Goal: Answer question/provide support: Share knowledge or assist other users

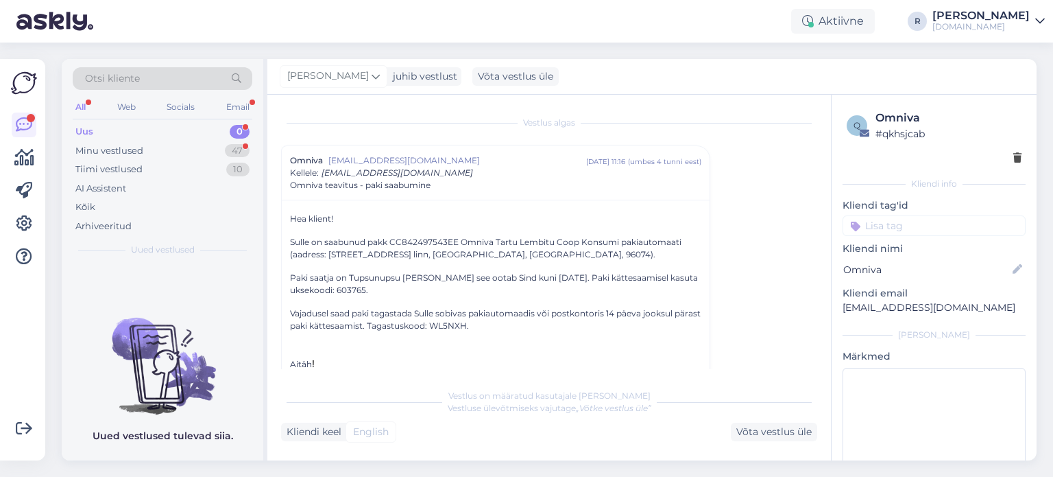
scroll to position [37, 0]
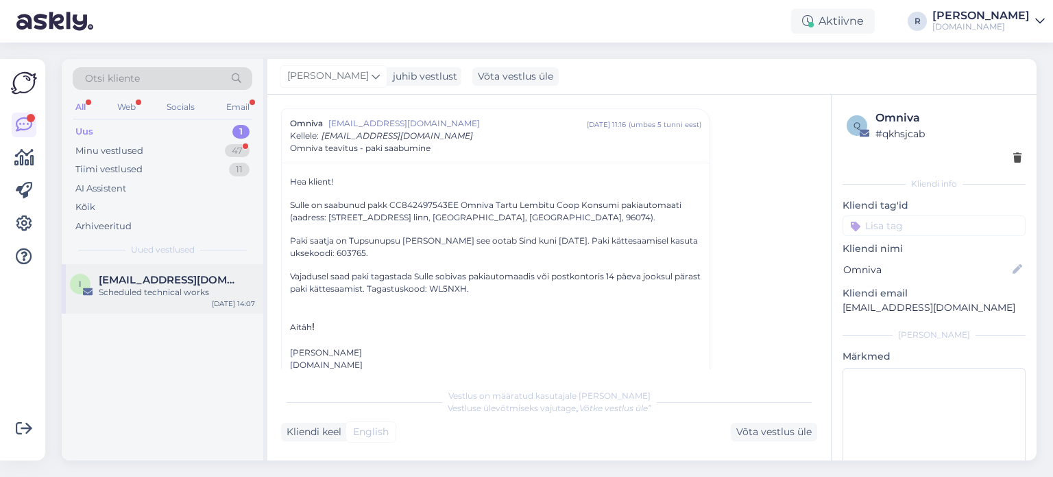
drag, startPoint x: 195, startPoint y: 283, endPoint x: 215, endPoint y: 276, distance: 21.0
click at [195, 282] on span "[EMAIL_ADDRESS][DOMAIN_NAME]" at bounding box center [170, 280] width 143 height 12
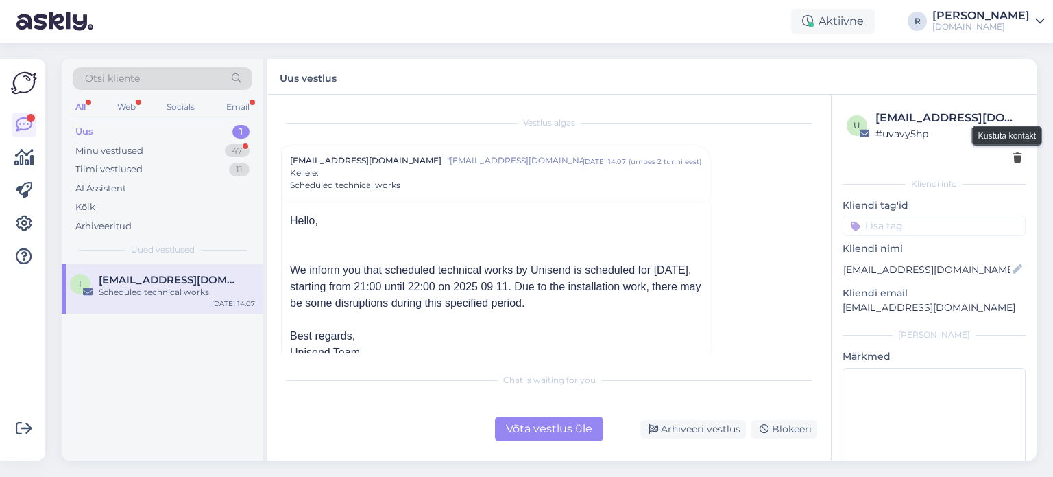
click at [1013, 157] on icon at bounding box center [1017, 159] width 8 height 10
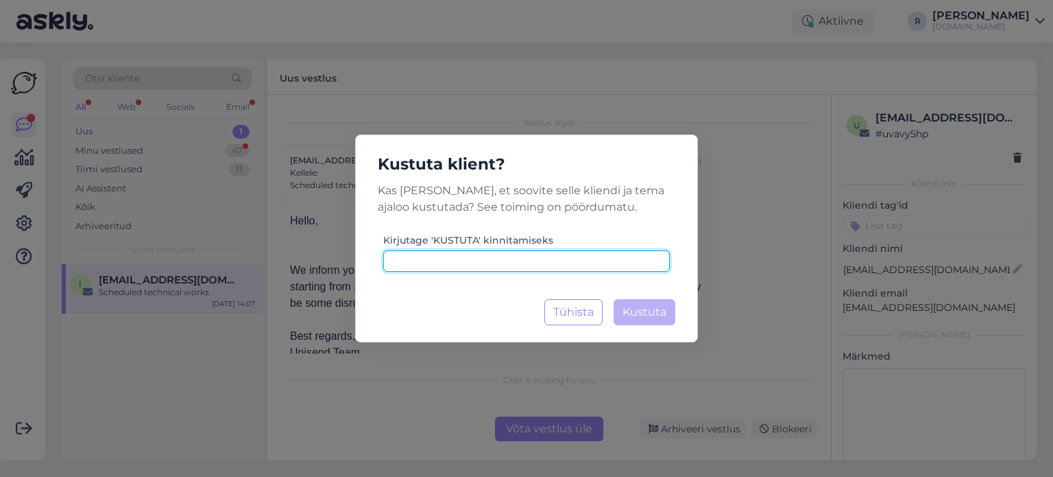
click at [543, 271] on input at bounding box center [526, 260] width 287 height 21
type input "kustuta"
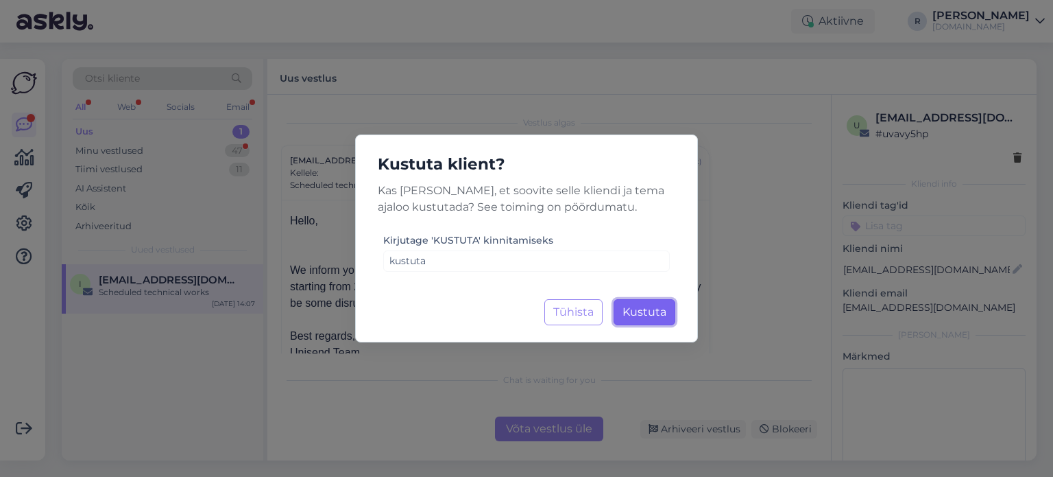
click at [645, 311] on span "Kustuta" at bounding box center [645, 311] width 44 height 13
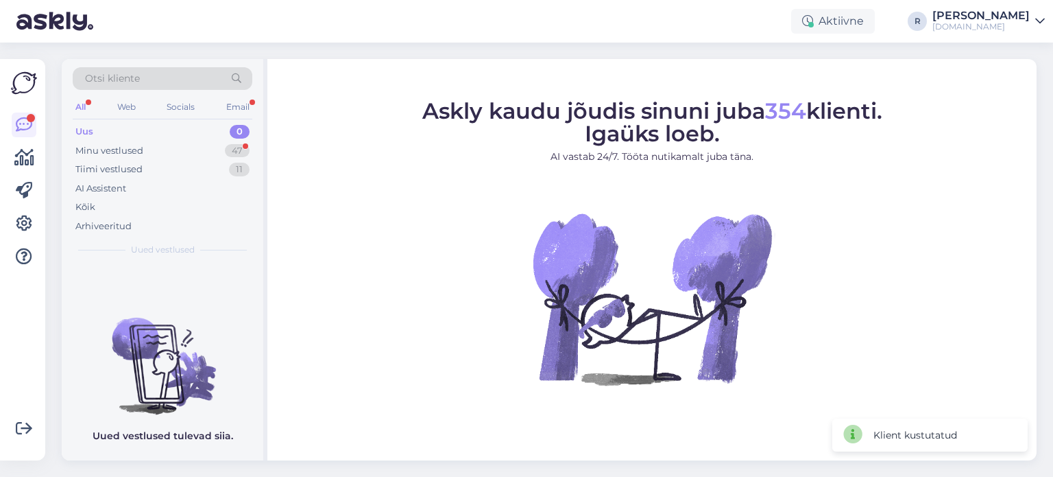
click at [86, 110] on div "All" at bounding box center [81, 107] width 16 height 18
click at [88, 134] on div "Uus" at bounding box center [84, 132] width 18 height 14
click at [92, 160] on div "Tiimi vestlused 11" at bounding box center [163, 169] width 180 height 19
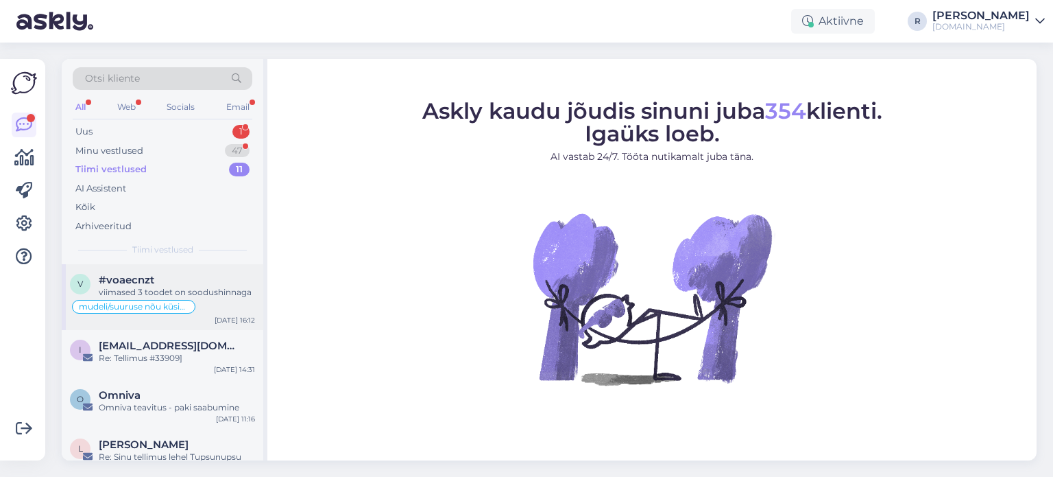
click at [165, 281] on div "#voaecnzt" at bounding box center [177, 280] width 156 height 12
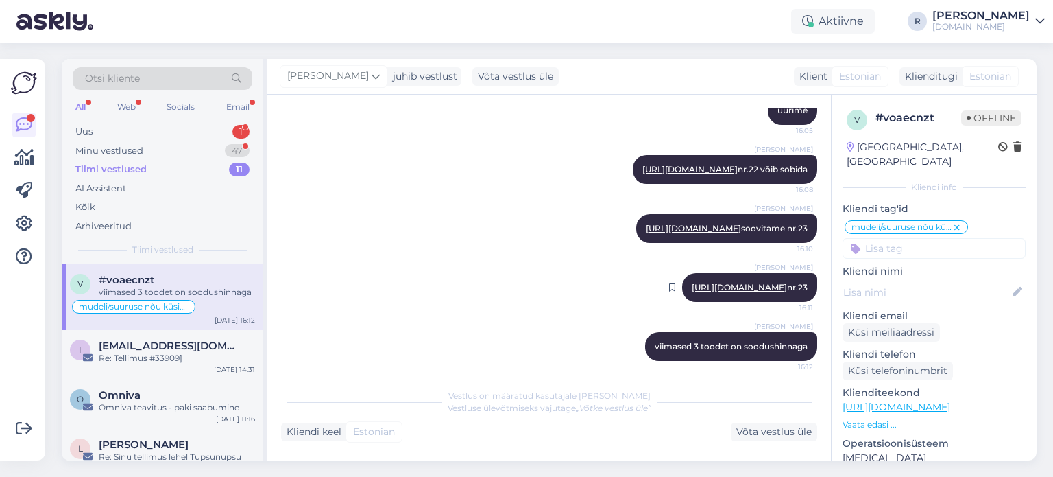
scroll to position [2779, 0]
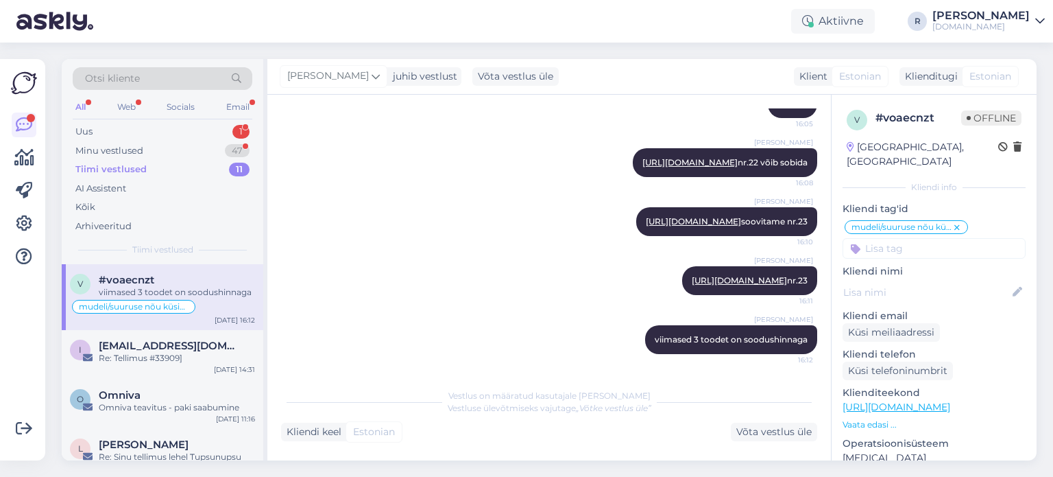
click at [80, 107] on div "All" at bounding box center [81, 107] width 16 height 18
click at [97, 209] on div "Kõik" at bounding box center [163, 206] width 180 height 19
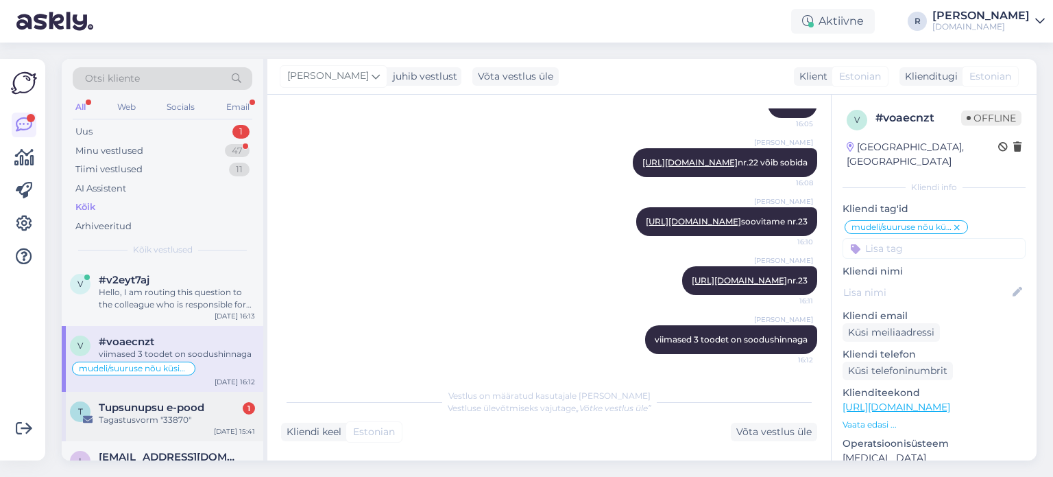
click at [159, 408] on span "Tupsunupsu e-pood" at bounding box center [152, 407] width 106 height 12
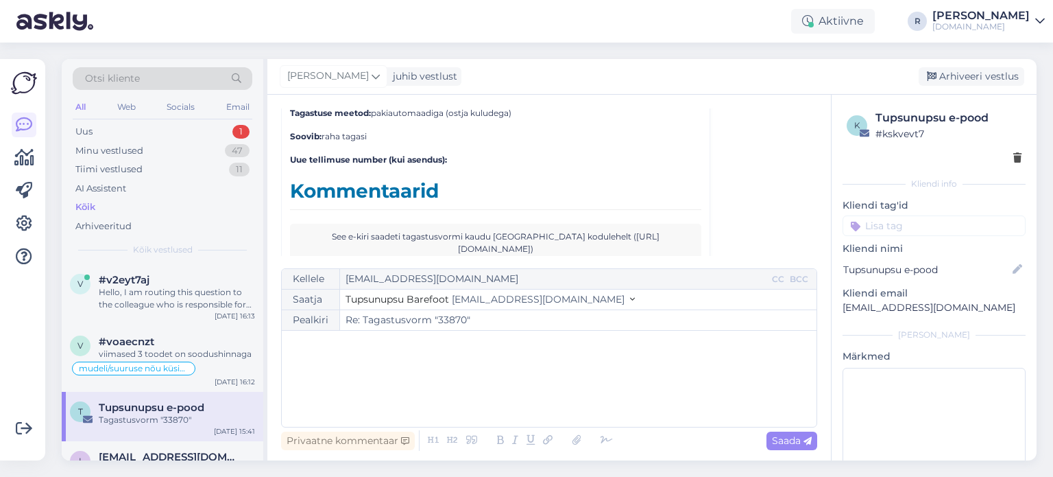
scroll to position [2120, 0]
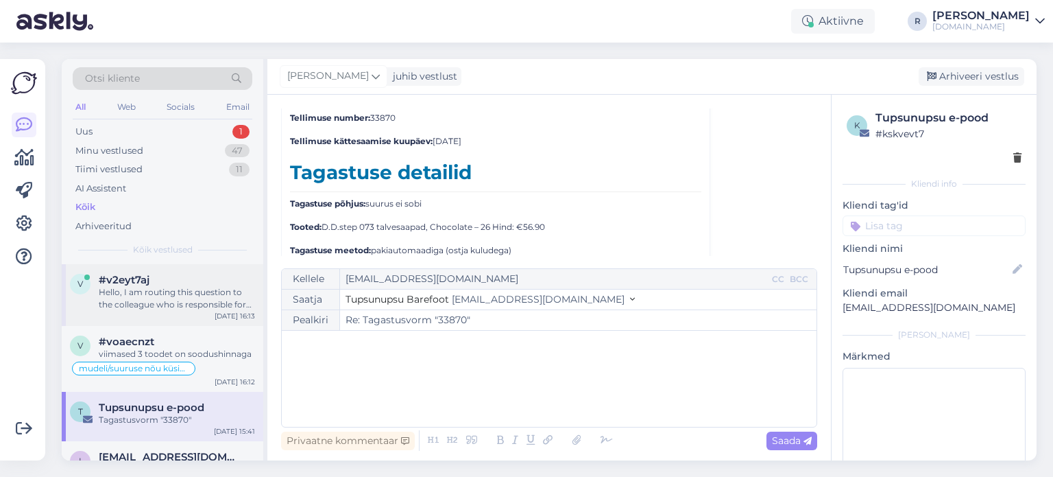
click at [182, 278] on div "#v2eyt7aj" at bounding box center [177, 280] width 156 height 12
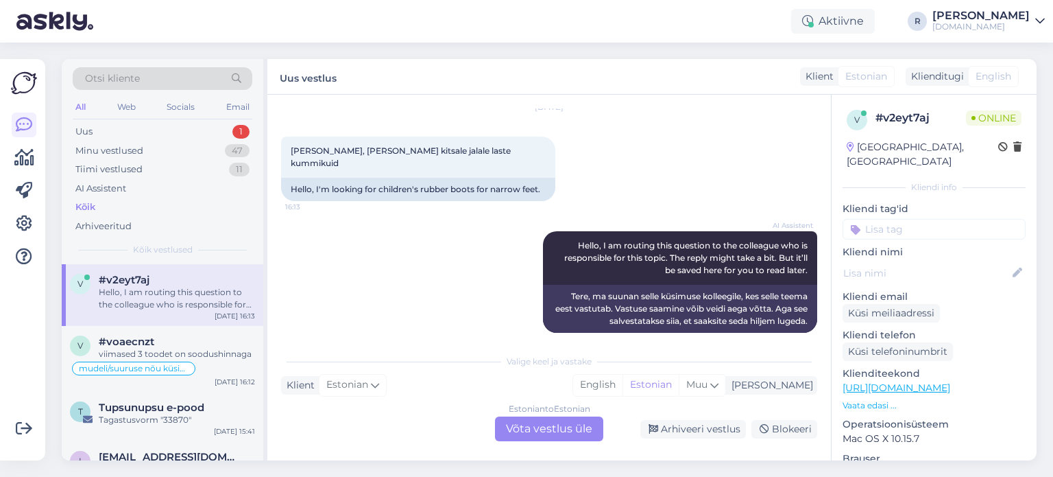
click at [538, 433] on div "Estonian to Estonian Võta vestlus üle" at bounding box center [549, 428] width 108 height 25
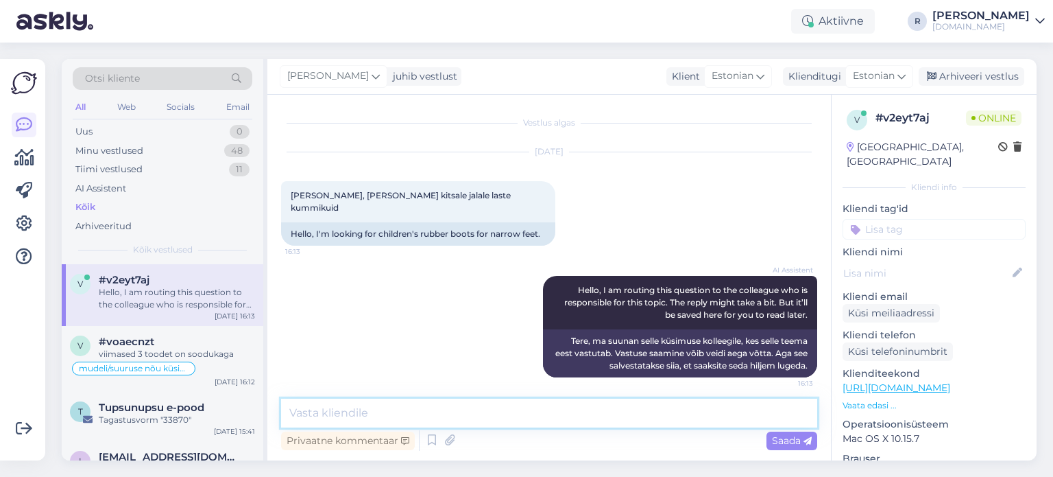
click at [417, 411] on textarea at bounding box center [549, 412] width 536 height 29
type textarea "T"
type textarea "Mis on ja"
click at [430, 436] on icon at bounding box center [432, 440] width 16 height 21
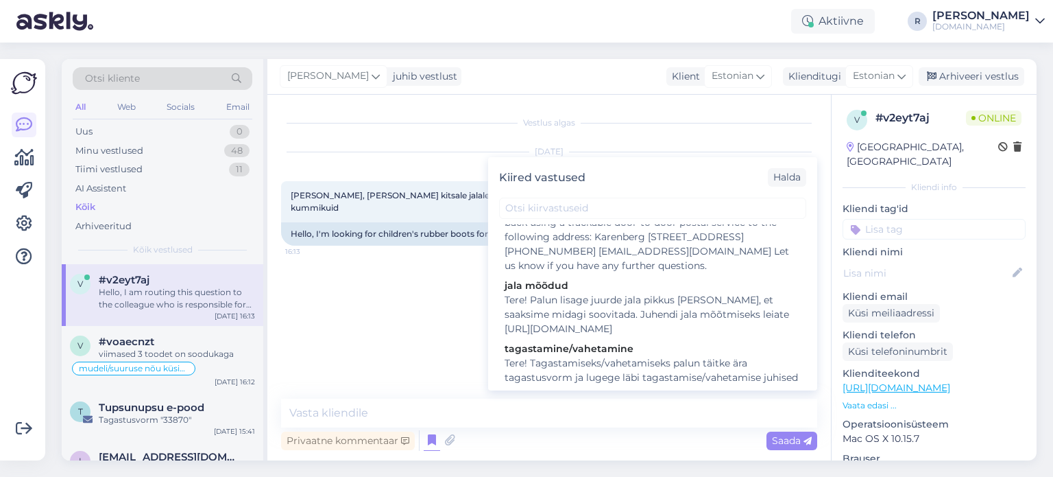
scroll to position [206, 0]
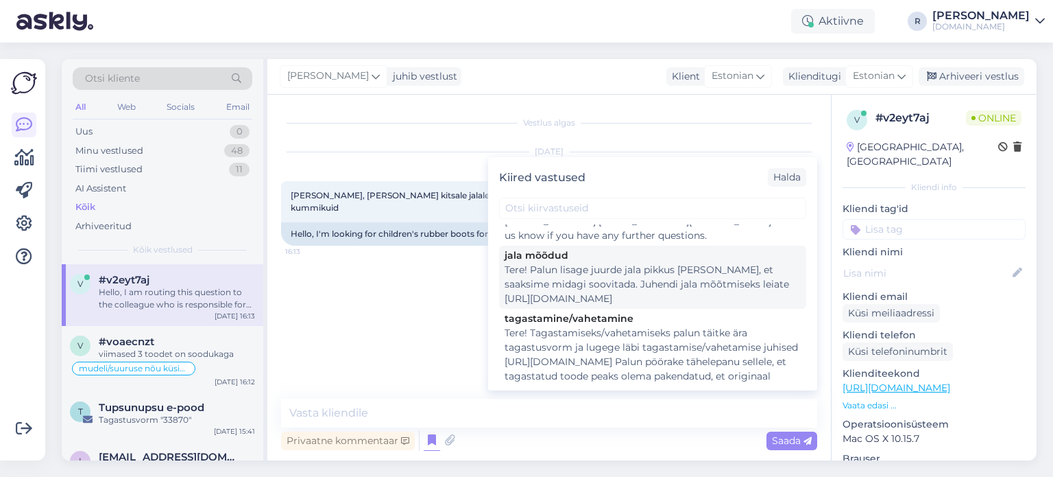
click at [608, 277] on div "Tere! Palun lisage juurde jala pikkus [PERSON_NAME], et saaksime midagi soovita…" at bounding box center [653, 284] width 296 height 43
type textarea "Tere! Palun lisage juurde jala pikkus [PERSON_NAME], et saaksime midagi soovita…"
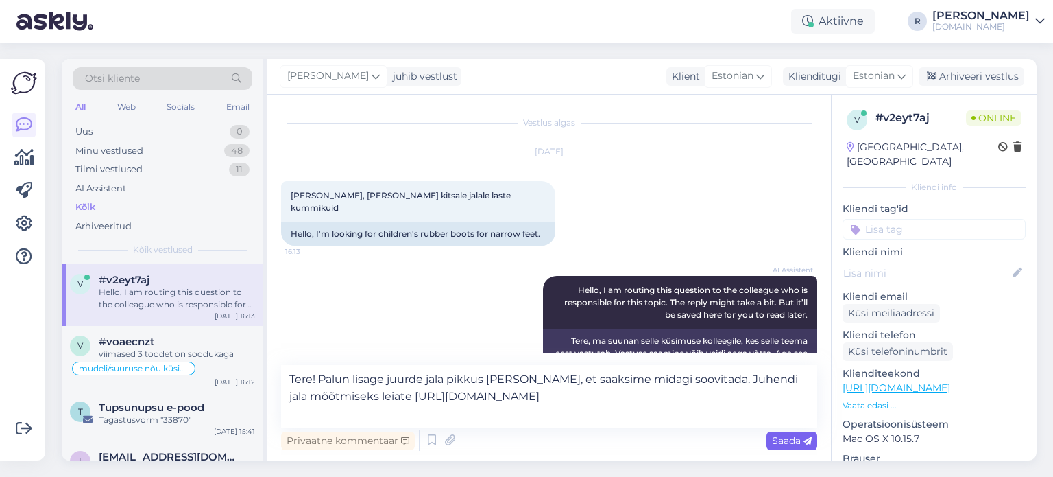
click at [778, 444] on span "Saada" at bounding box center [792, 440] width 40 height 12
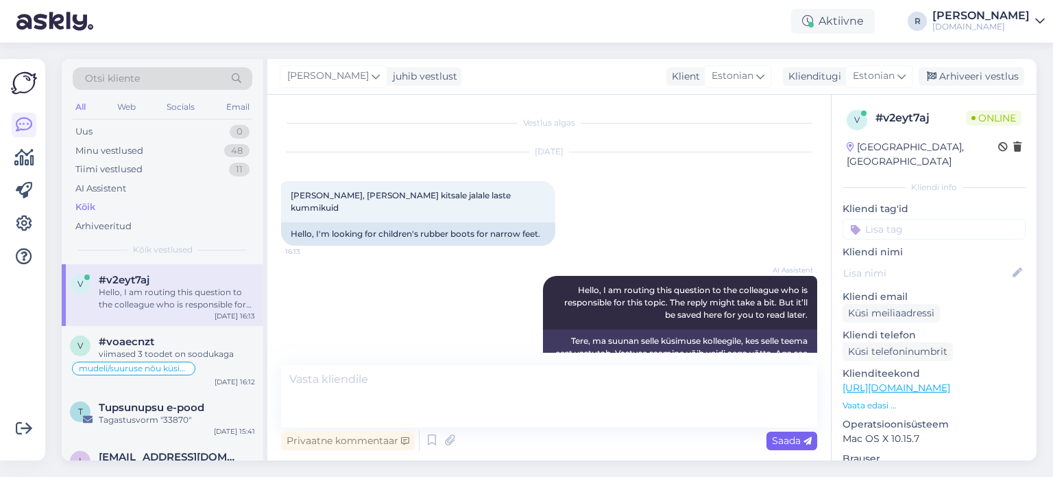
scroll to position [77, 0]
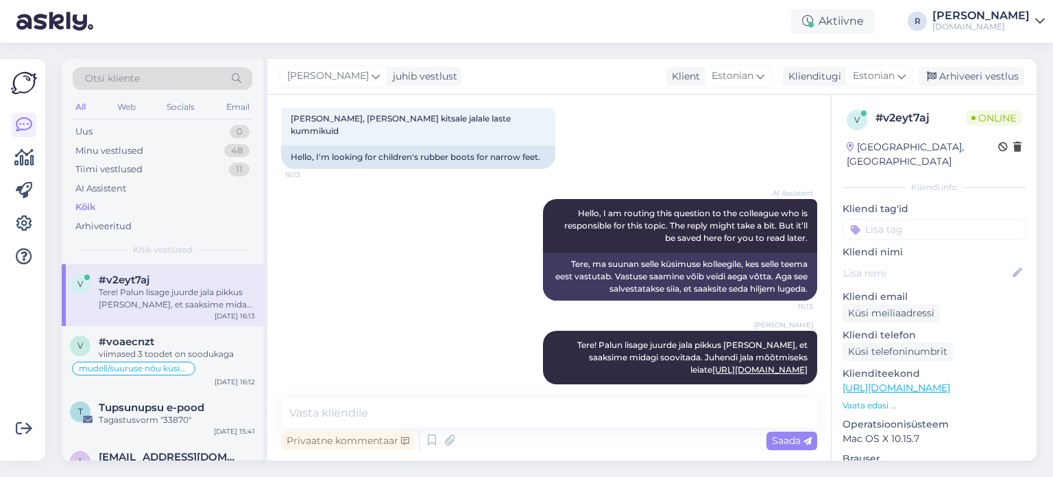
click at [922, 219] on input at bounding box center [934, 229] width 183 height 21
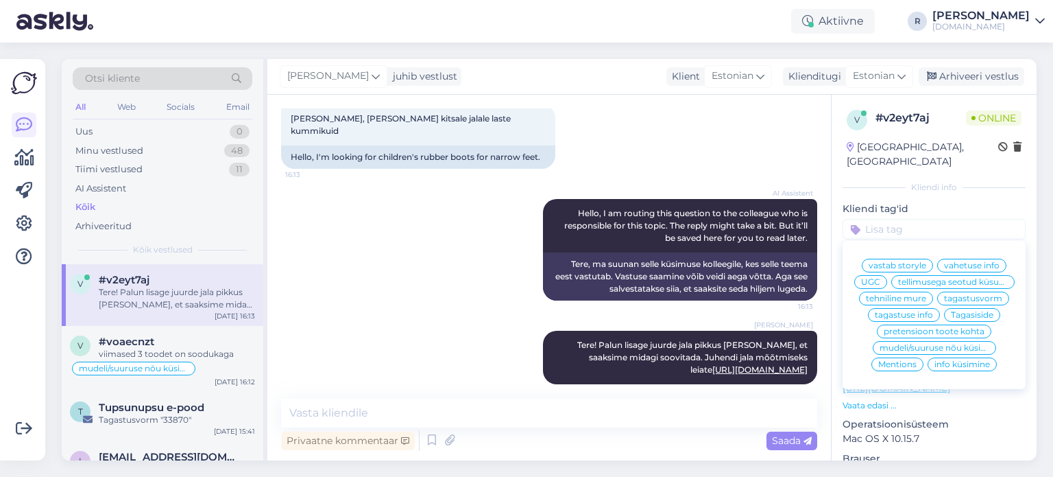
click at [963, 347] on span "mudeli/suuruse nõu küsimine" at bounding box center [935, 348] width 110 height 8
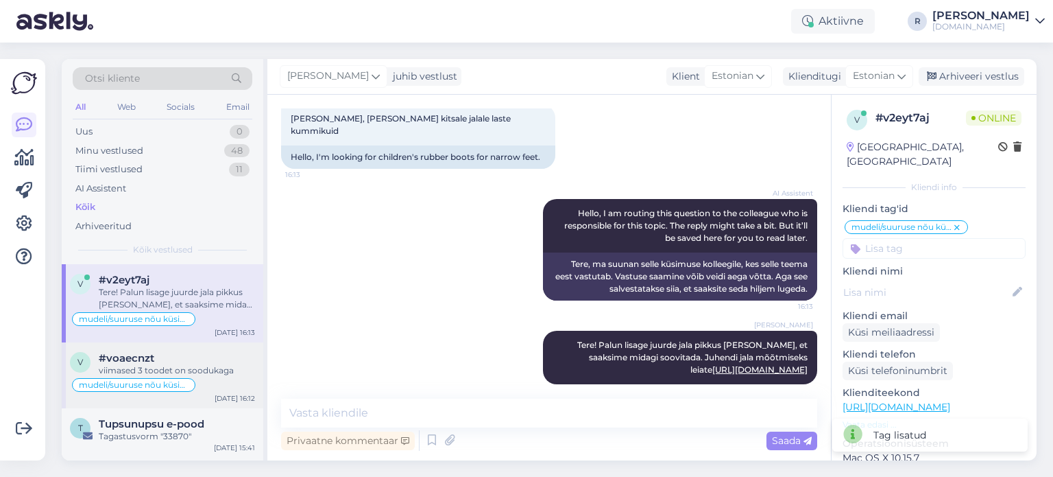
click at [147, 372] on div "viimased 3 toodet on soodukaga" at bounding box center [177, 370] width 156 height 12
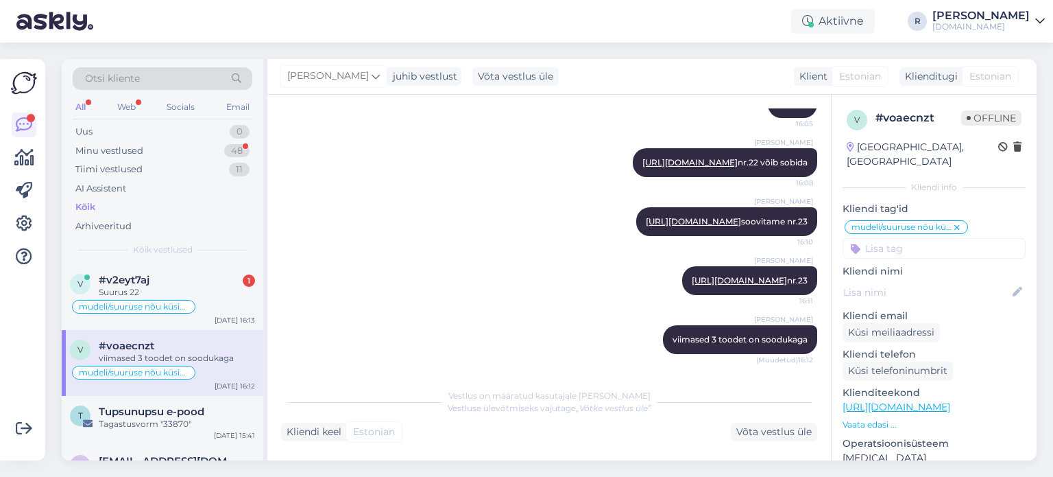
scroll to position [2779, 0]
click at [188, 278] on div "#v2eyt7aj 1" at bounding box center [177, 280] width 156 height 12
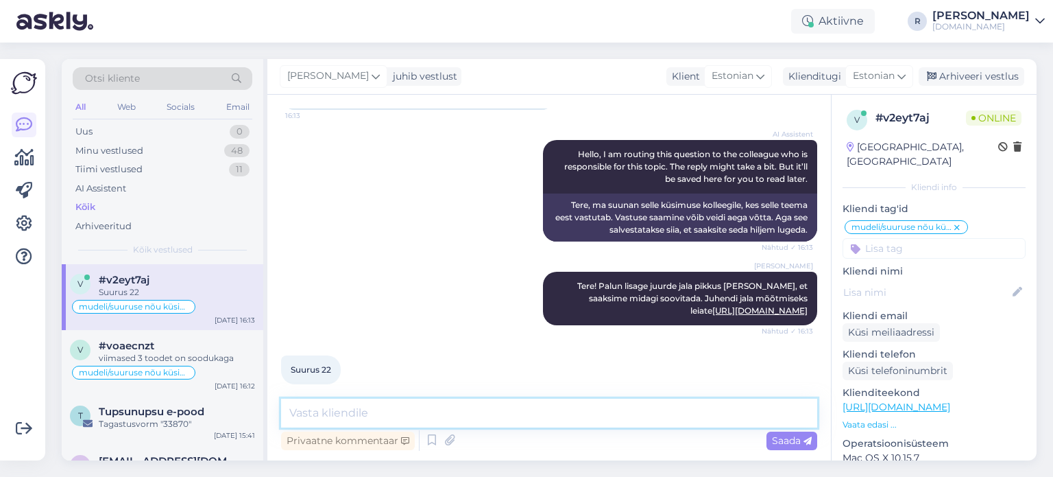
click at [436, 412] on textarea at bounding box center [549, 412] width 536 height 29
type textarea "Mõõdud - pikkus [PERSON_NAME] :)"
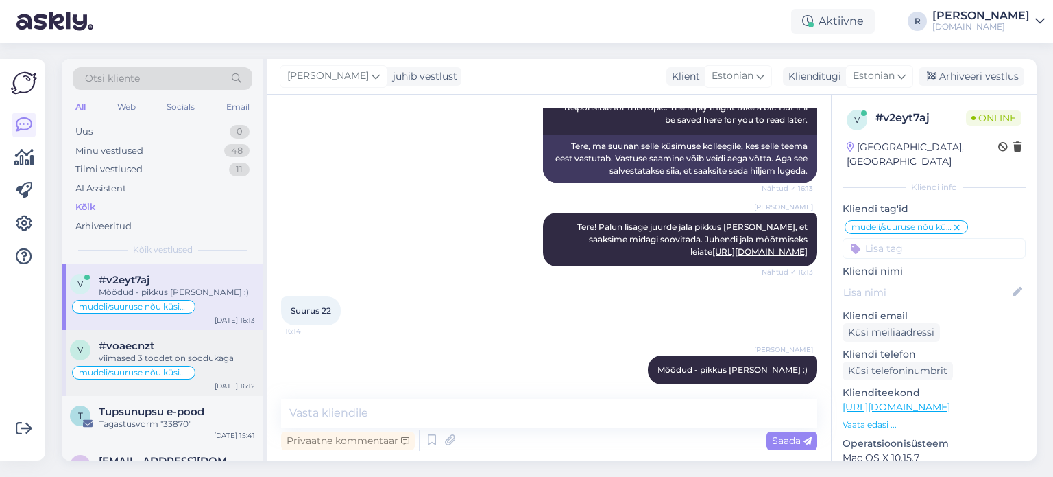
click at [183, 353] on div "viimased 3 toodet on soodukaga" at bounding box center [177, 358] width 156 height 12
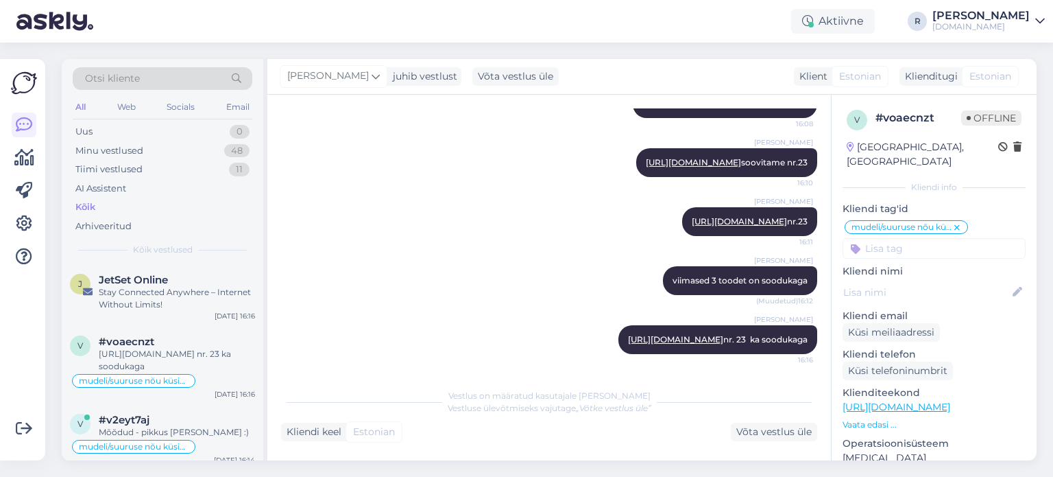
scroll to position [2863, 0]
click at [156, 289] on div "Stay Connected Anywhere – Internet Without Limits!" at bounding box center [177, 298] width 156 height 25
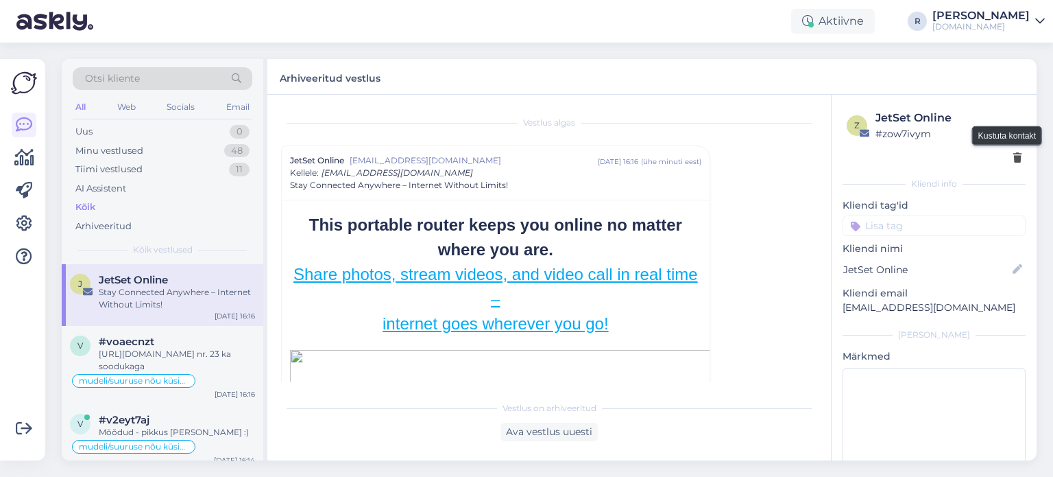
click at [1013, 158] on icon at bounding box center [1017, 159] width 8 height 10
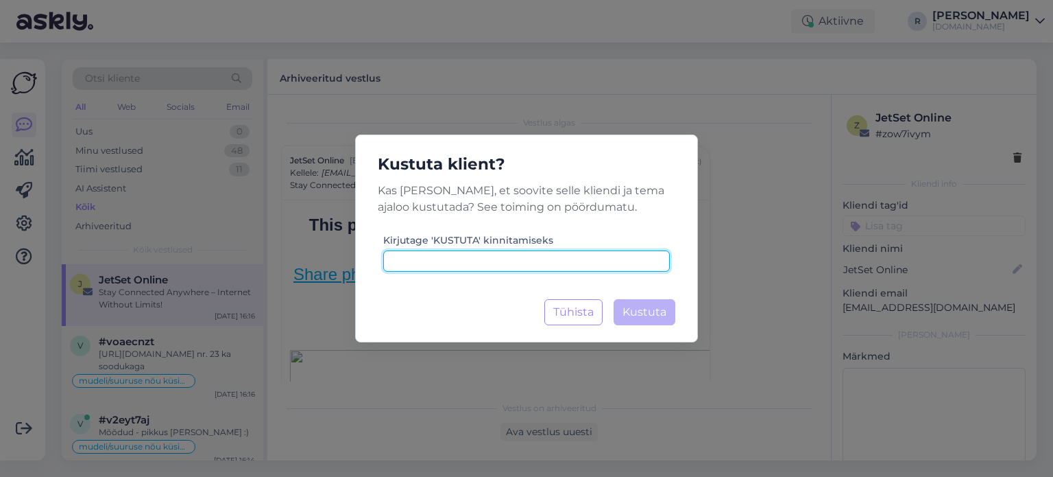
click at [460, 257] on input at bounding box center [526, 260] width 287 height 21
type input "kustuta"
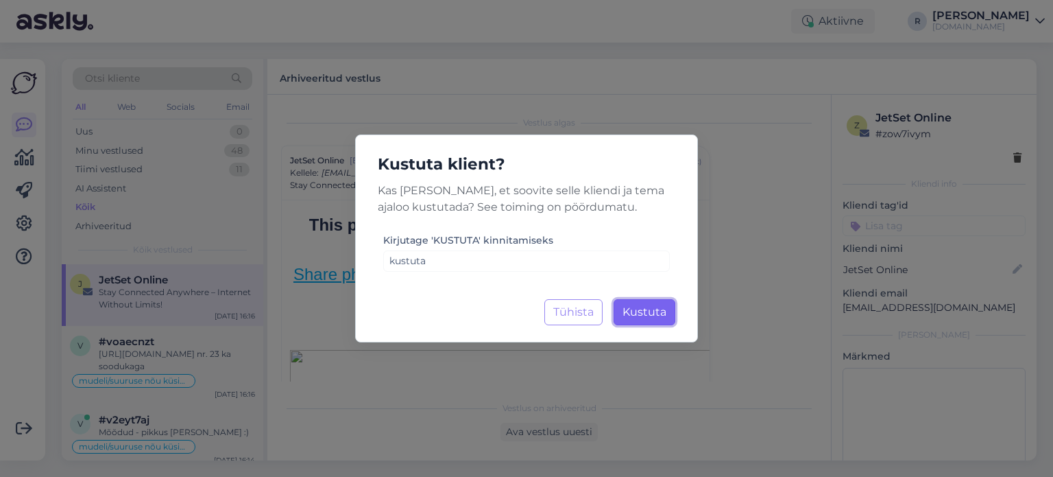
click at [669, 309] on button "Kustuta Laadimine..." at bounding box center [645, 312] width 62 height 26
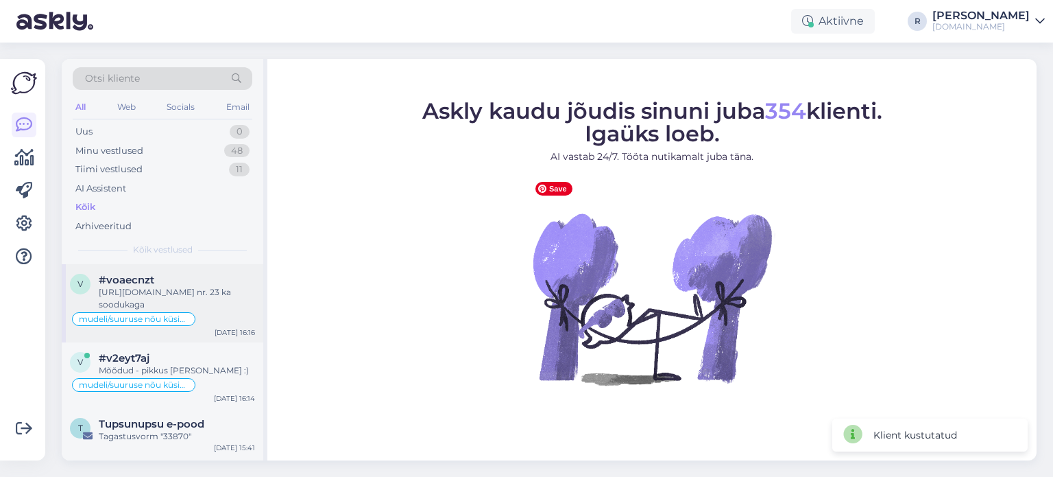
click at [127, 286] on div "[URL][DOMAIN_NAME] nr. 23 ka soodukaga" at bounding box center [177, 298] width 156 height 25
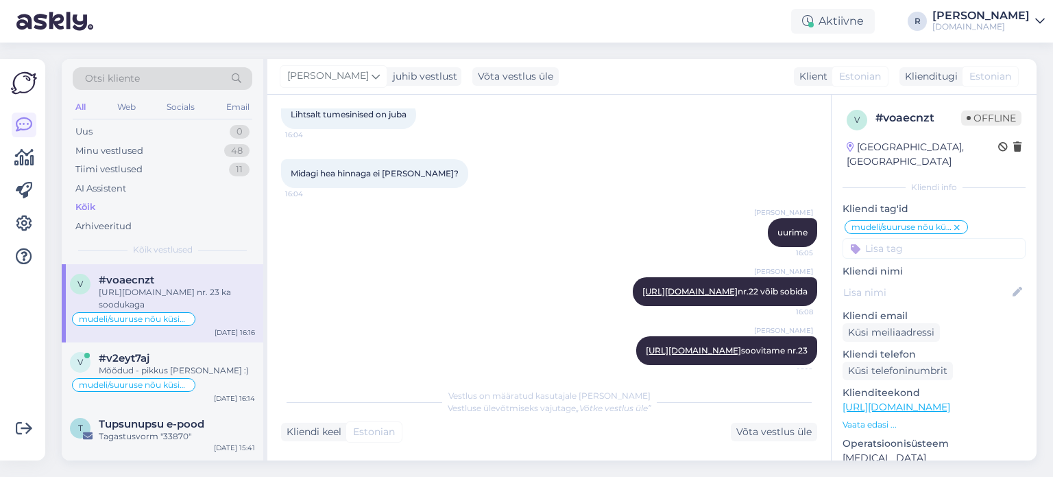
scroll to position [2863, 0]
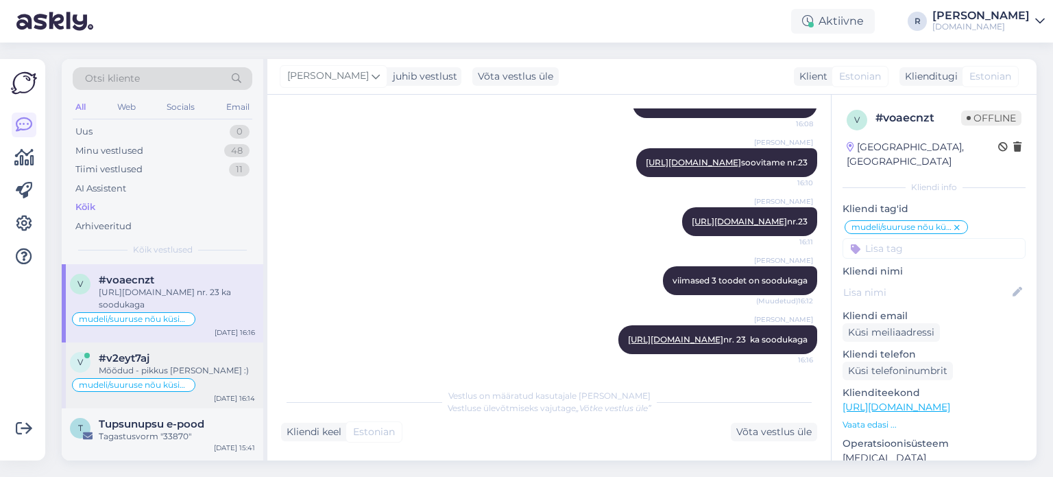
click at [156, 353] on div "#v2eyt7aj" at bounding box center [177, 358] width 156 height 12
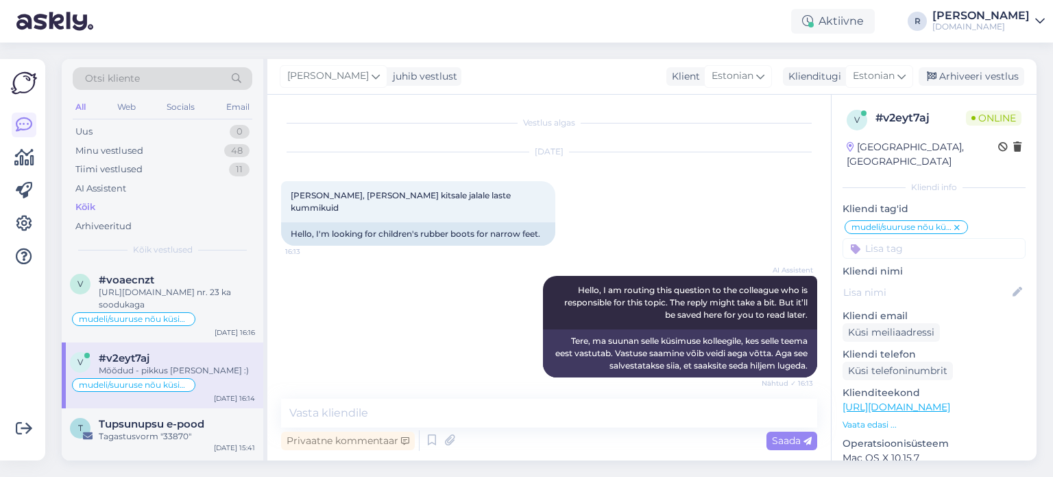
scroll to position [195, 0]
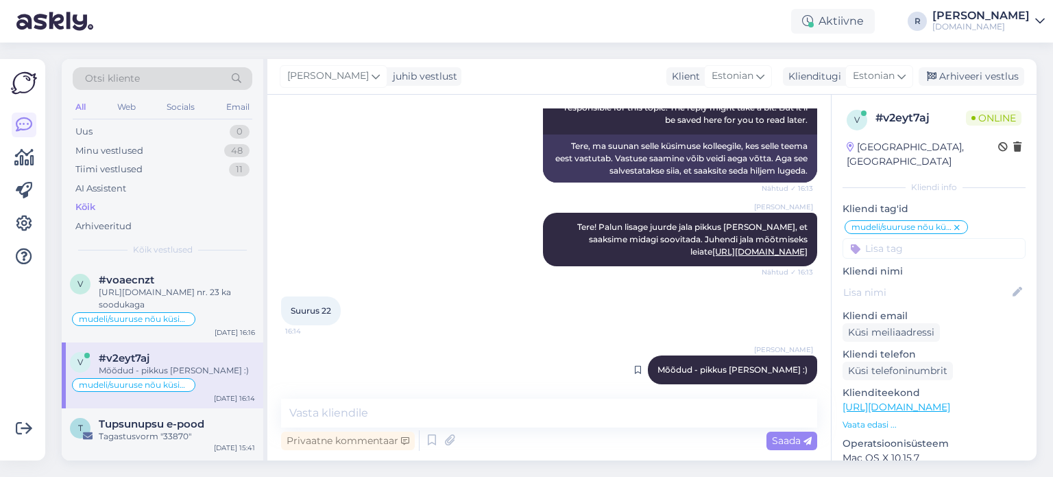
click at [751, 364] on span "Mõõdud - pikkus [PERSON_NAME] :)" at bounding box center [733, 369] width 150 height 10
drag, startPoint x: 751, startPoint y: 356, endPoint x: 716, endPoint y: 356, distance: 35.7
click at [716, 364] on span "Mõõdud - pikkus [PERSON_NAME] :)" at bounding box center [733, 369] width 150 height 10
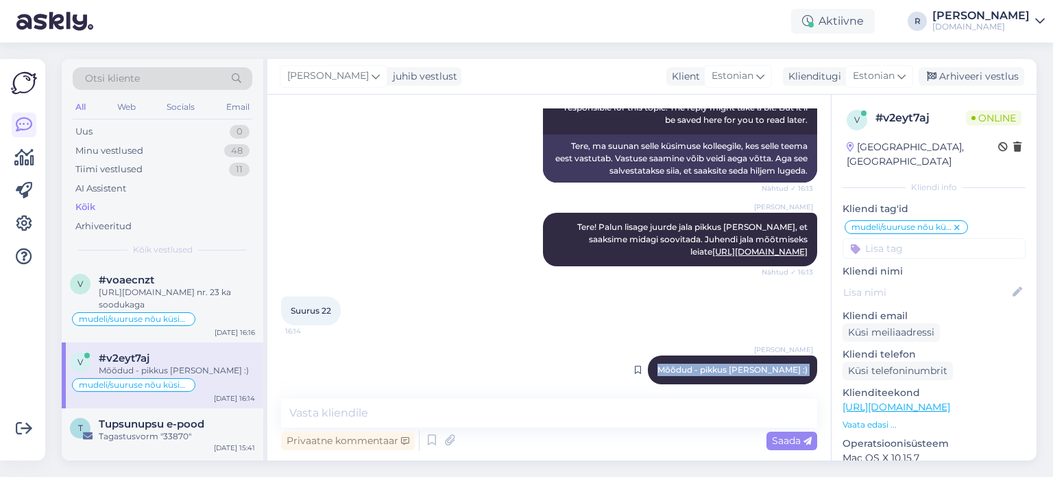
click at [787, 364] on span "Mõõdud - pikkus [PERSON_NAME] :)" at bounding box center [733, 369] width 150 height 10
click at [783, 364] on span "Mõõdud - pikkus [PERSON_NAME] :)" at bounding box center [733, 369] width 150 height 10
click at [491, 340] on div "[PERSON_NAME] Mõõdud - pikkus [PERSON_NAME] :) 16:14" at bounding box center [549, 369] width 536 height 59
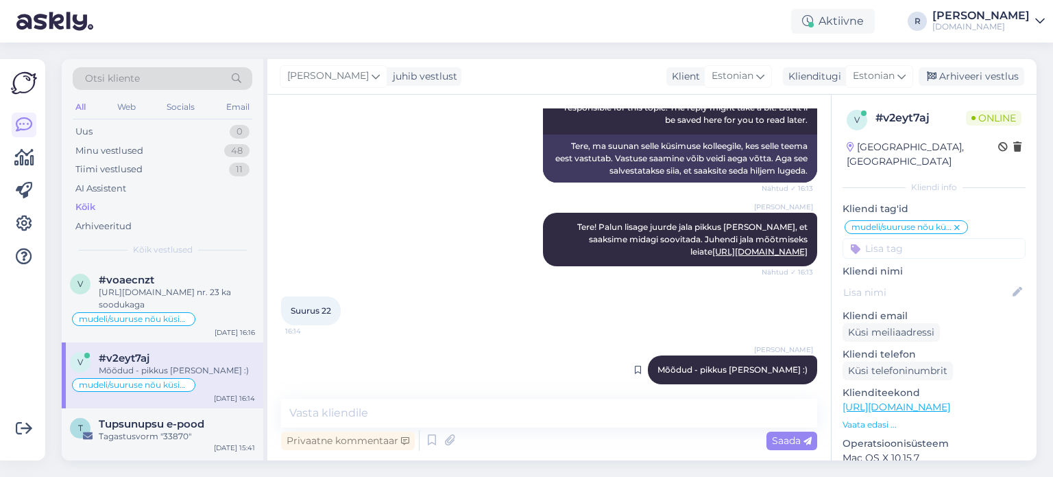
click at [741, 364] on span "Mõõdud - pikkus [PERSON_NAME] :)" at bounding box center [733, 369] width 150 height 10
drag, startPoint x: 741, startPoint y: 355, endPoint x: 706, endPoint y: 355, distance: 35.7
click at [706, 364] on span "Mõõdud - pikkus [PERSON_NAME] :)" at bounding box center [733, 369] width 150 height 10
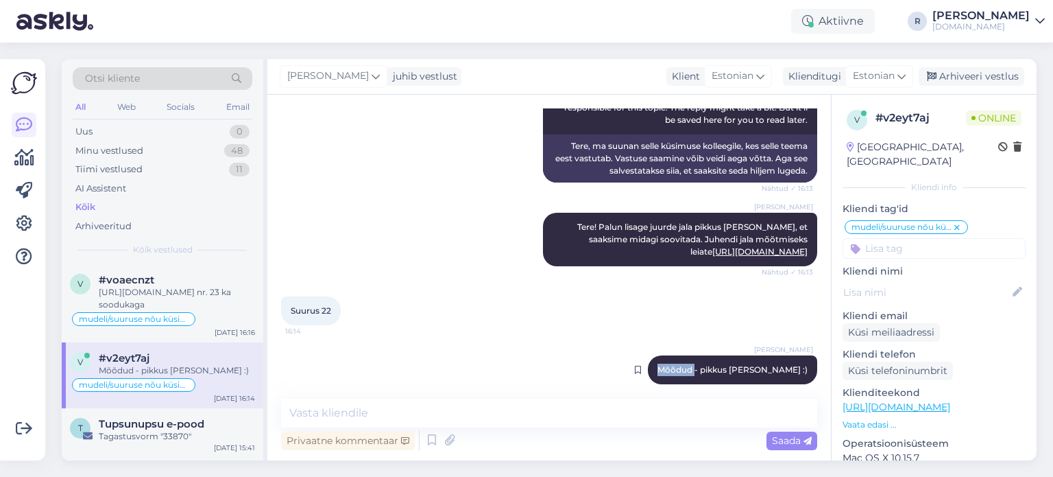
click at [706, 364] on span "Mõõdud - pikkus [PERSON_NAME] :)" at bounding box center [733, 369] width 150 height 10
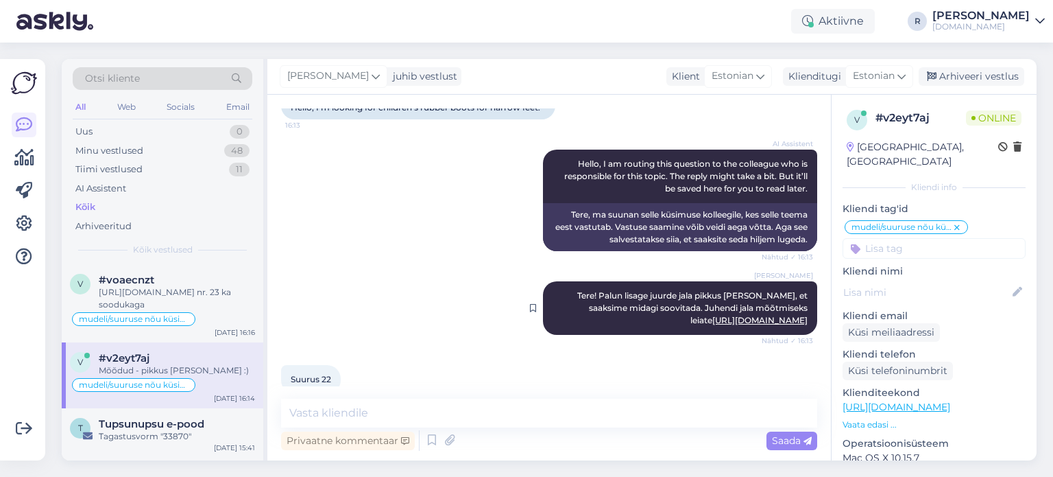
click at [682, 290] on span "Tere! Palun lisage juurde jala pikkus [PERSON_NAME], et saaksime midagi soovita…" at bounding box center [693, 307] width 232 height 35
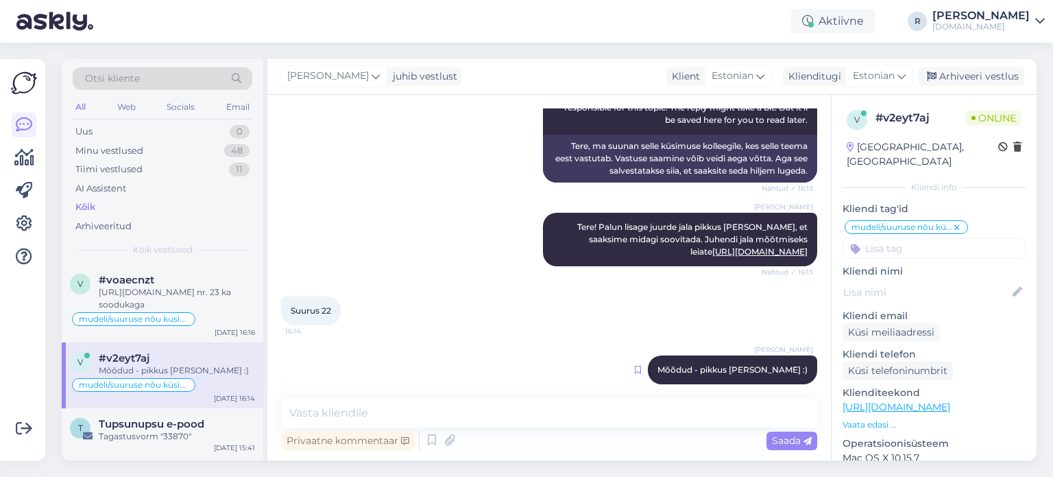
click at [641, 365] on icon at bounding box center [638, 369] width 6 height 8
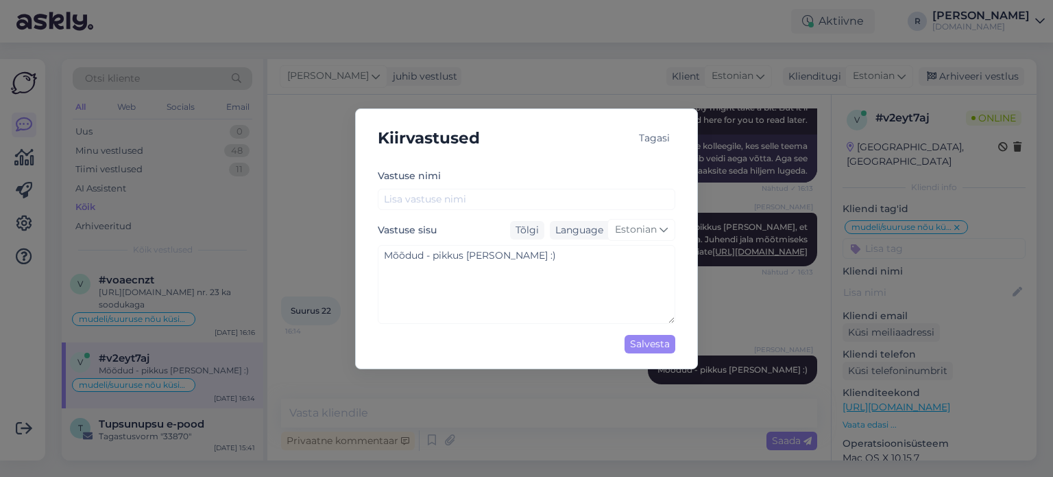
click at [657, 134] on div "Tagasi" at bounding box center [655, 138] width 42 height 19
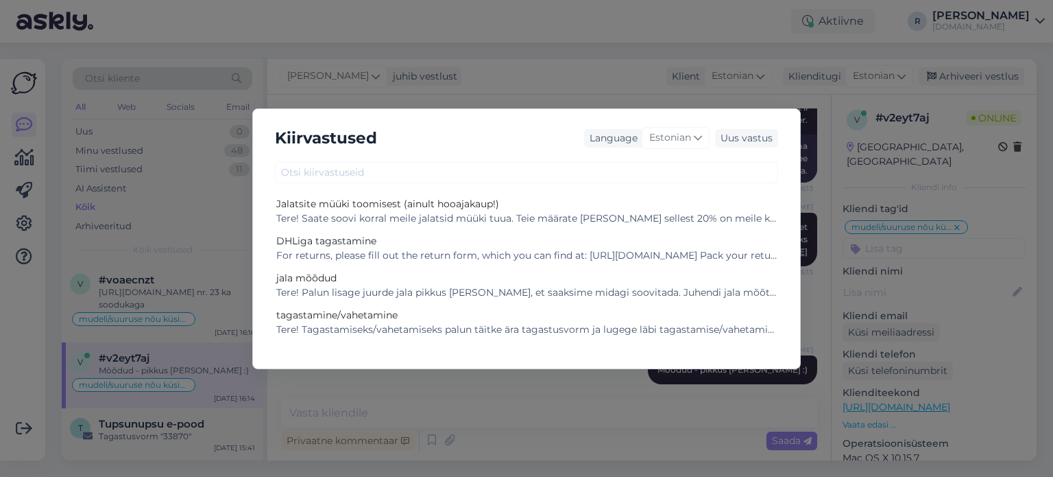
click at [630, 76] on div "Kiirvastused Language Estonian Uus vastus Jalatsite müüki toomisest (ainult hoo…" at bounding box center [526, 238] width 1053 height 477
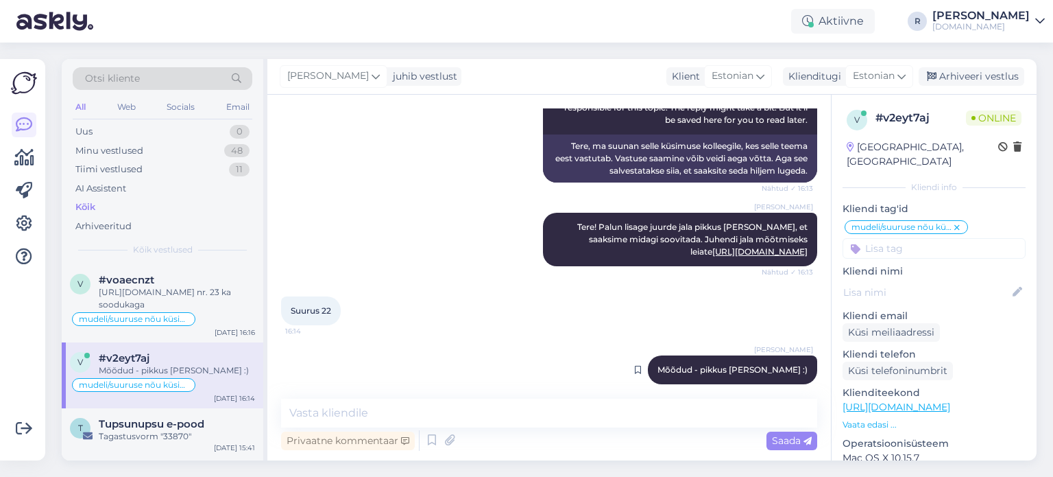
click at [735, 364] on span "Mõõdud - pikkus [PERSON_NAME] :)" at bounding box center [733, 369] width 150 height 10
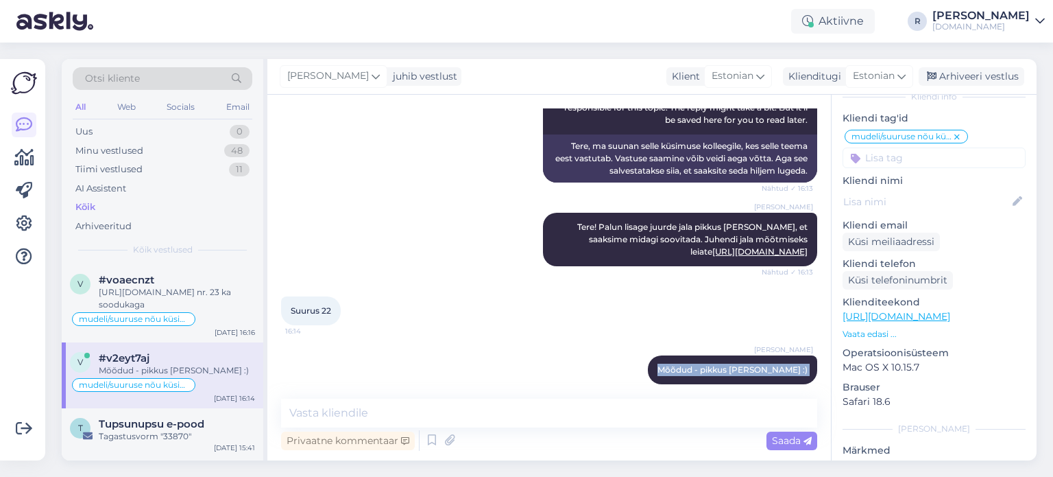
scroll to position [219, 0]
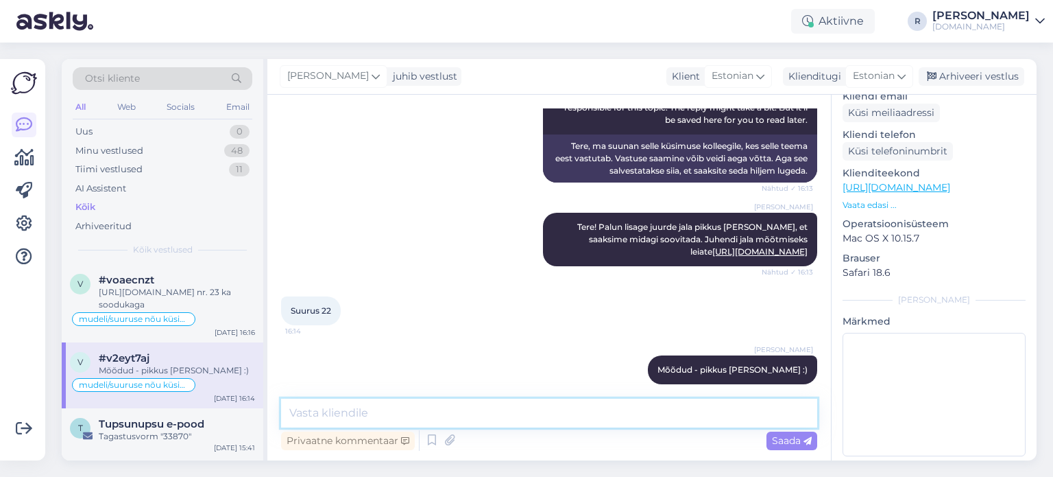
click at [437, 413] on textarea at bounding box center [549, 412] width 536 height 29
click at [435, 441] on icon at bounding box center [432, 440] width 16 height 21
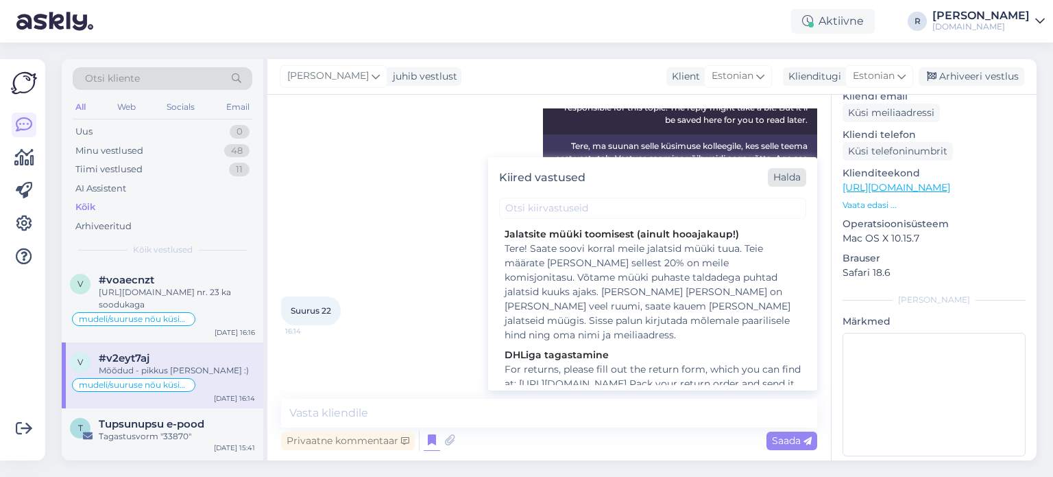
click at [782, 182] on div "Halda" at bounding box center [787, 177] width 38 height 19
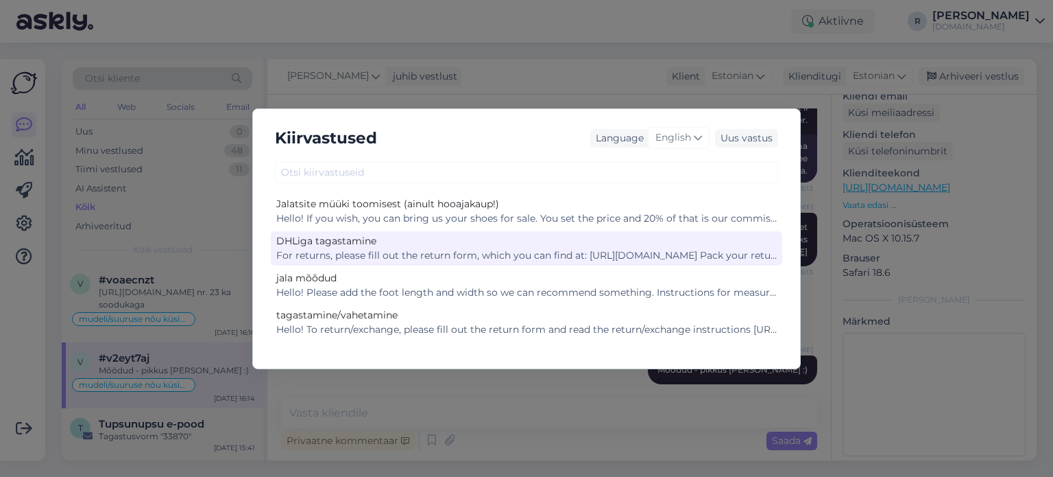
click at [377, 250] on div "For returns, please fill out the return form, which you can find at: [URL][DOMA…" at bounding box center [526, 255] width 501 height 14
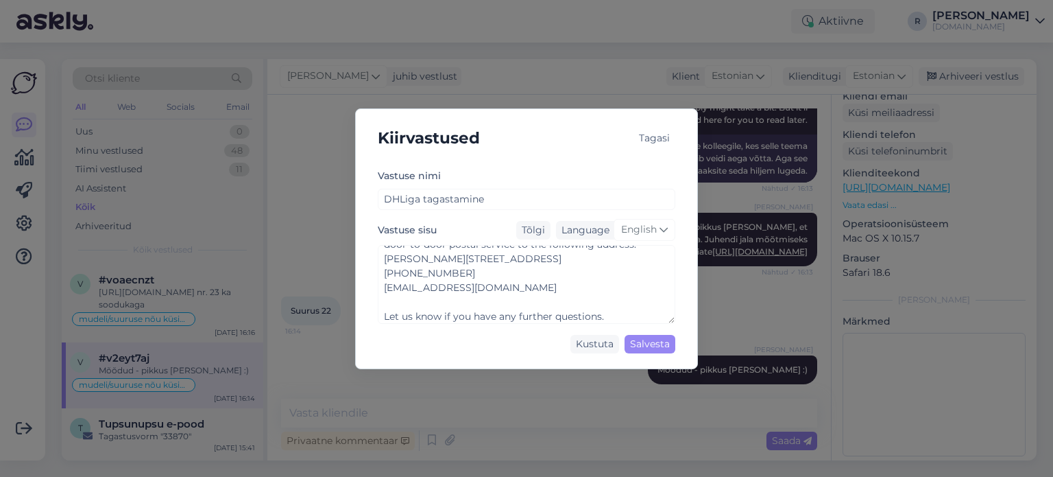
scroll to position [129, 0]
click at [635, 344] on div "Salvesta" at bounding box center [650, 344] width 51 height 19
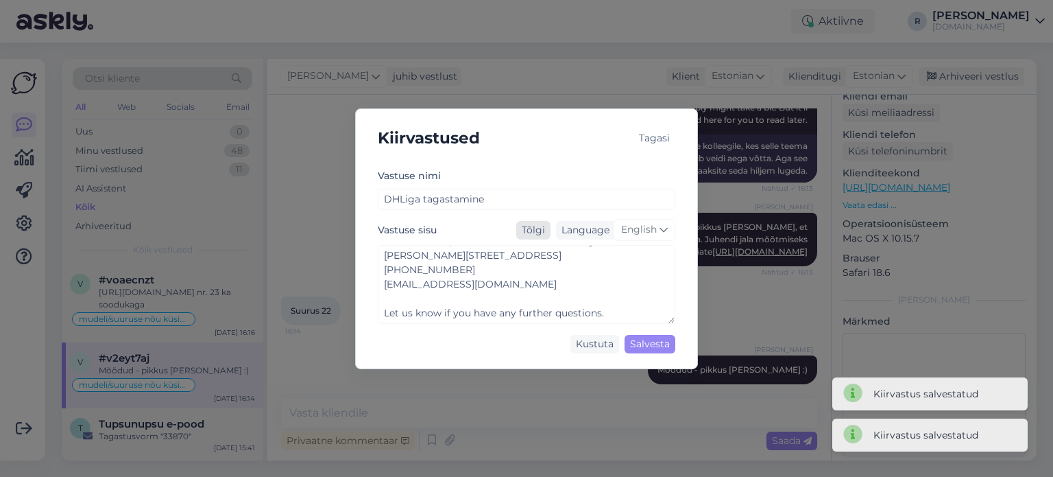
click at [529, 228] on div "Tõlgi" at bounding box center [533, 230] width 34 height 19
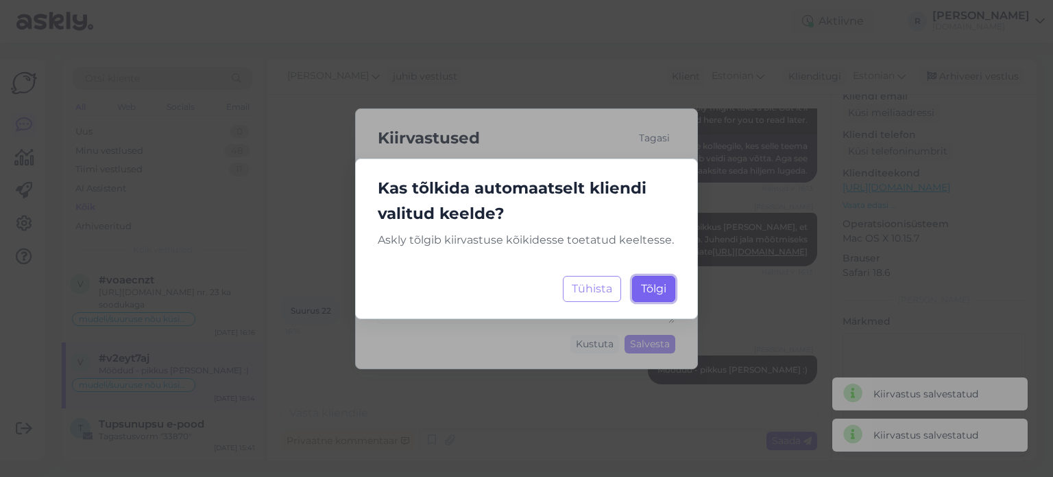
click at [655, 289] on span "Tõlgi" at bounding box center [653, 288] width 25 height 13
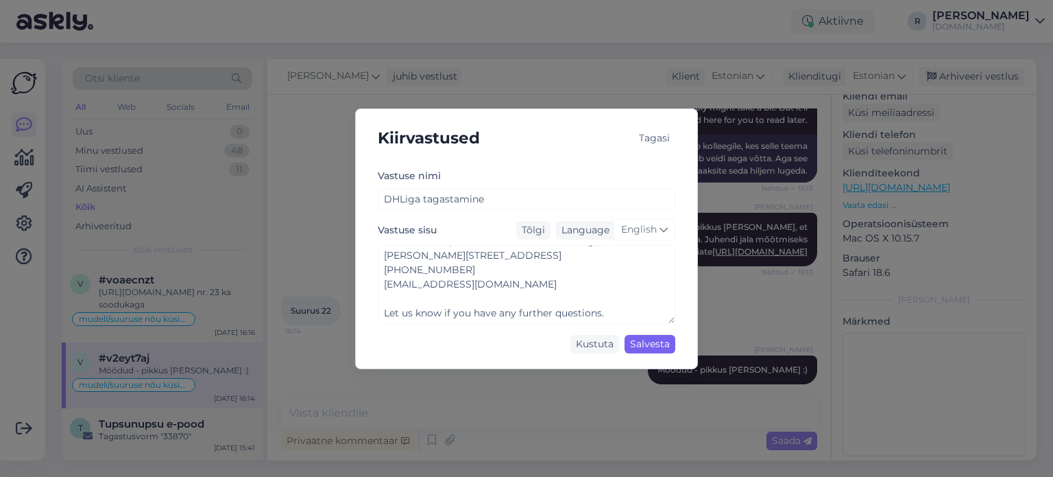
click at [650, 345] on div "Salvesta" at bounding box center [650, 344] width 51 height 19
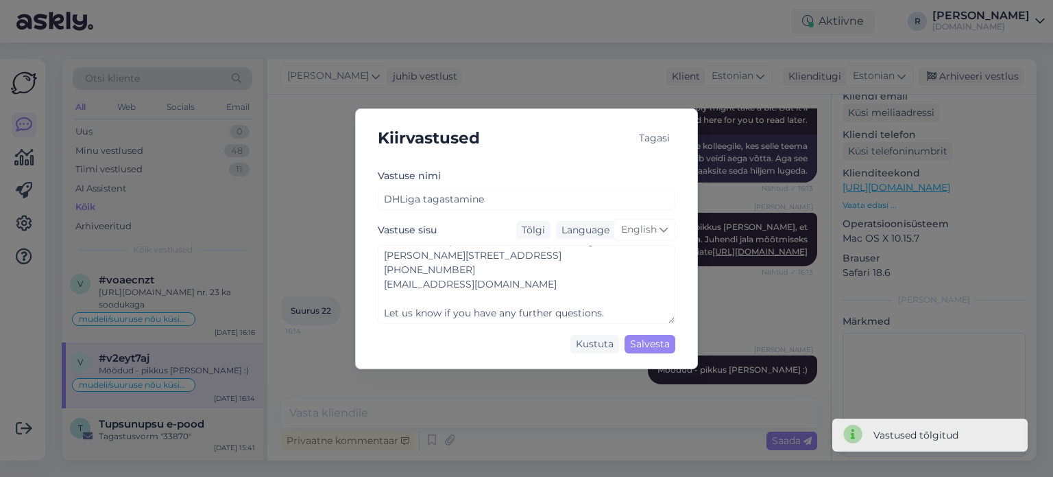
click at [647, 143] on div "Tagasi" at bounding box center [655, 138] width 42 height 19
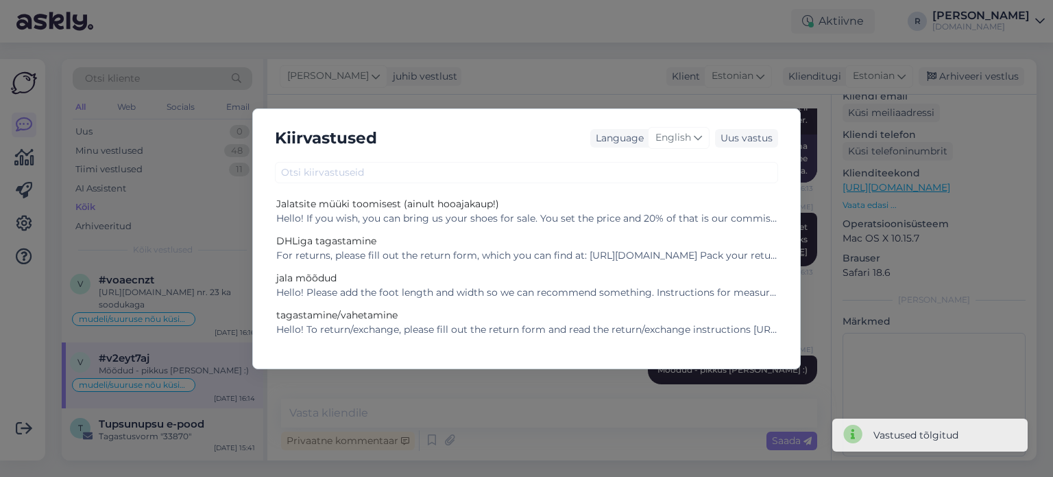
click at [511, 404] on div "Kiirvastused Language English Uus vastus Jalatsite müüki toomisest (ainult hooa…" at bounding box center [526, 238] width 1053 height 477
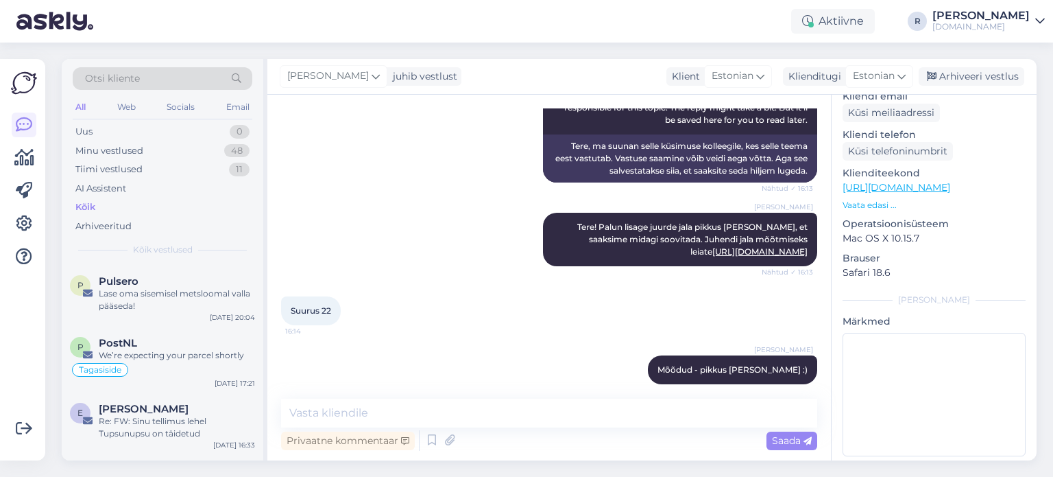
scroll to position [960, 0]
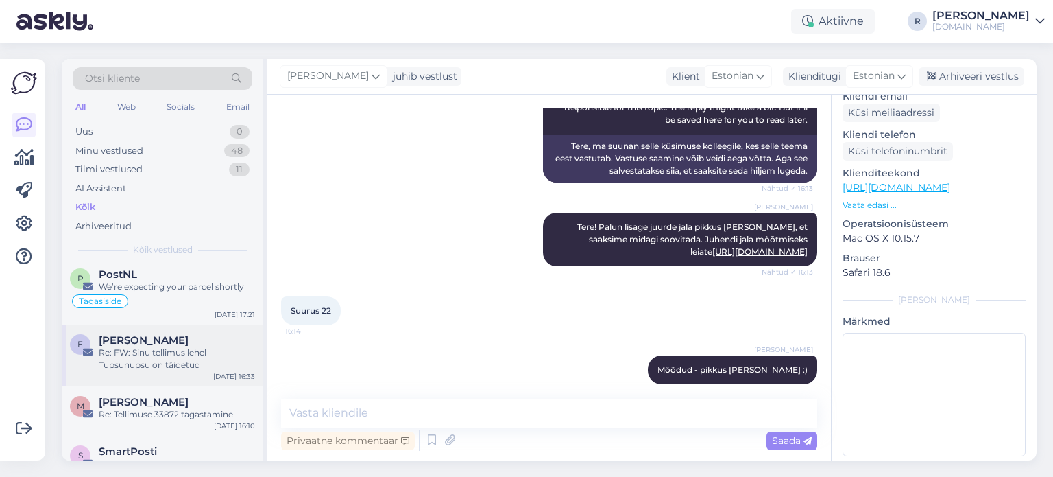
click at [167, 360] on div "Re: FW: Sinu tellimus lehel Tupsunupsu on täidetud" at bounding box center [177, 358] width 156 height 25
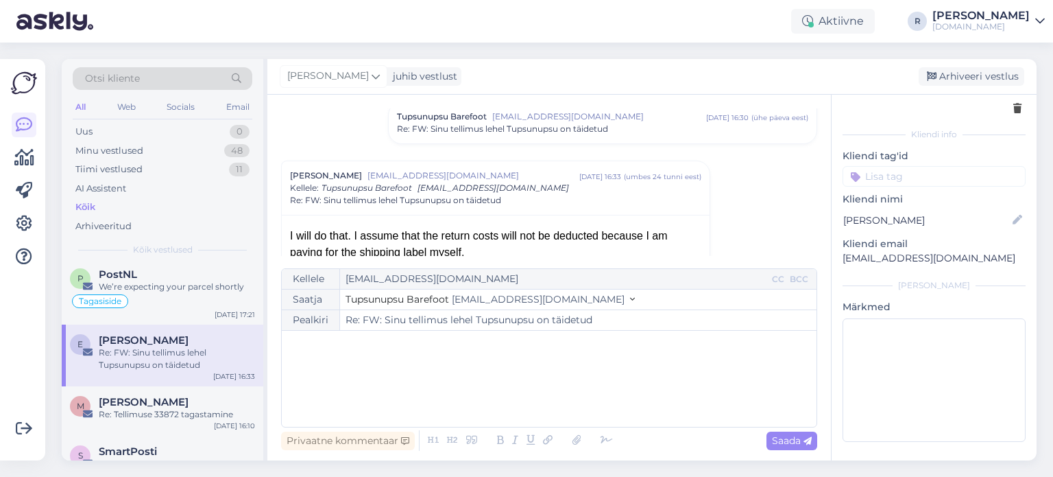
scroll to position [1028, 0]
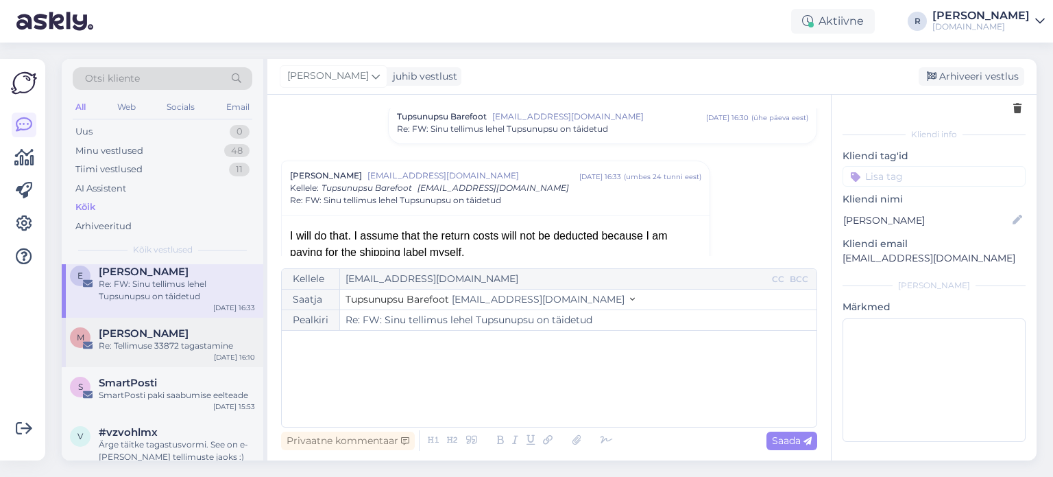
click at [167, 350] on div "Re: Tellimuse 33872 tagastamine" at bounding box center [177, 345] width 156 height 12
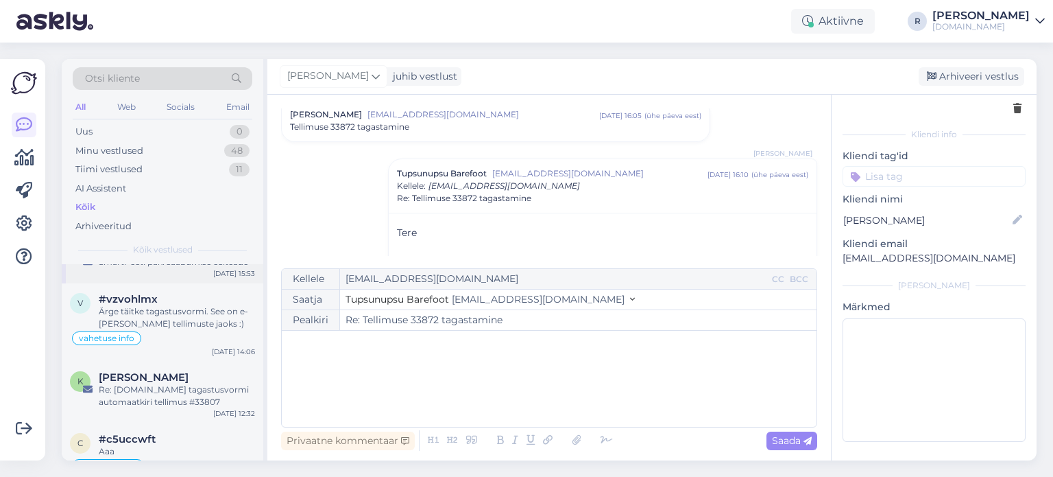
scroll to position [1166, 0]
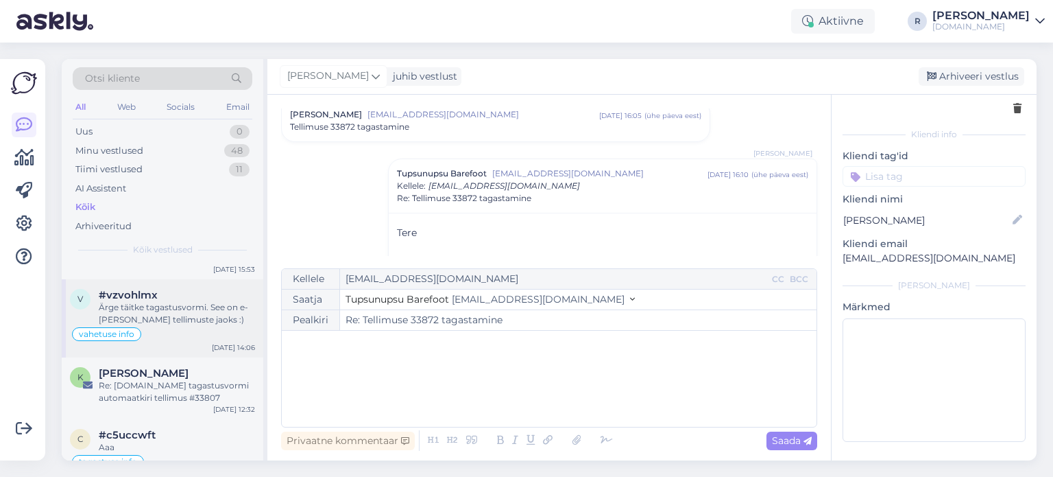
click at [157, 307] on div "Ärge täitke tagastusvormi. See on e-[PERSON_NAME] tellimuste jaoks :)" at bounding box center [177, 313] width 156 height 25
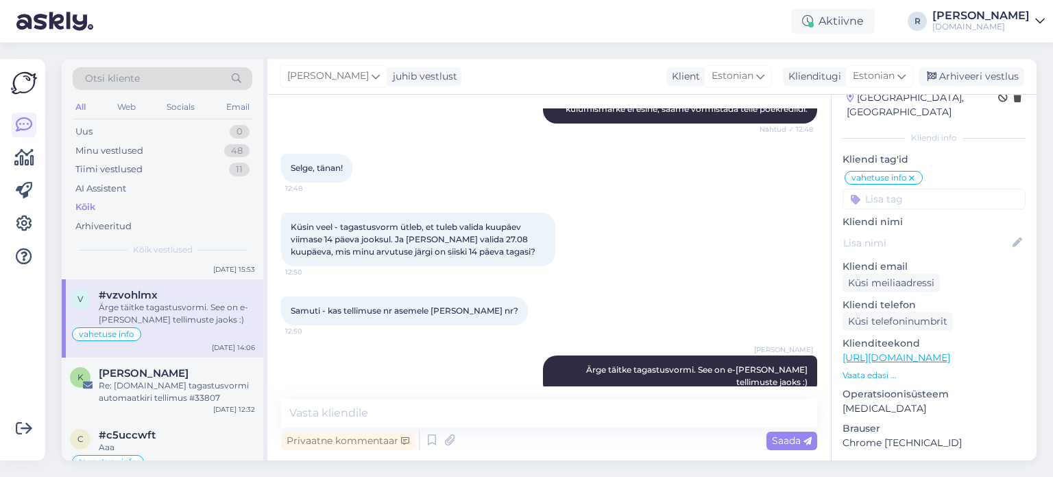
scroll to position [219, 0]
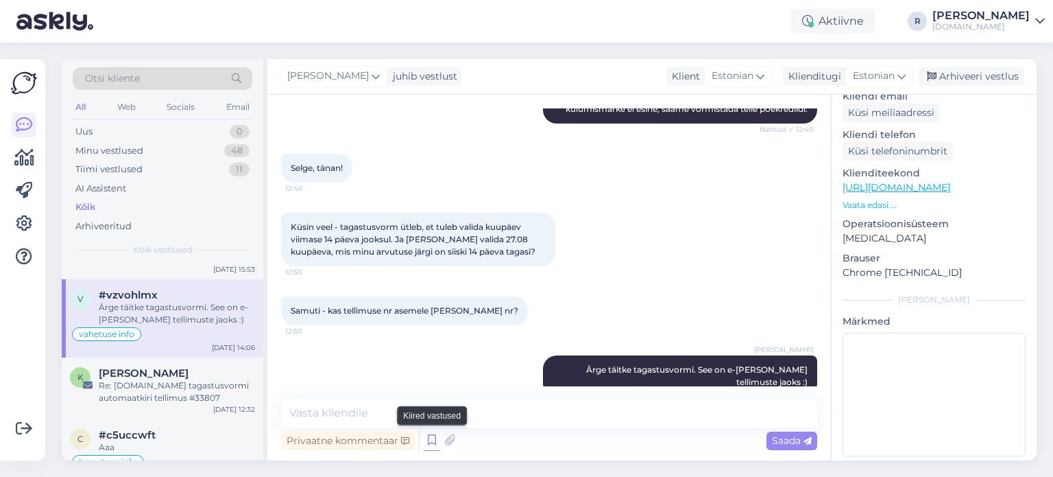
click at [429, 446] on icon at bounding box center [432, 440] width 16 height 21
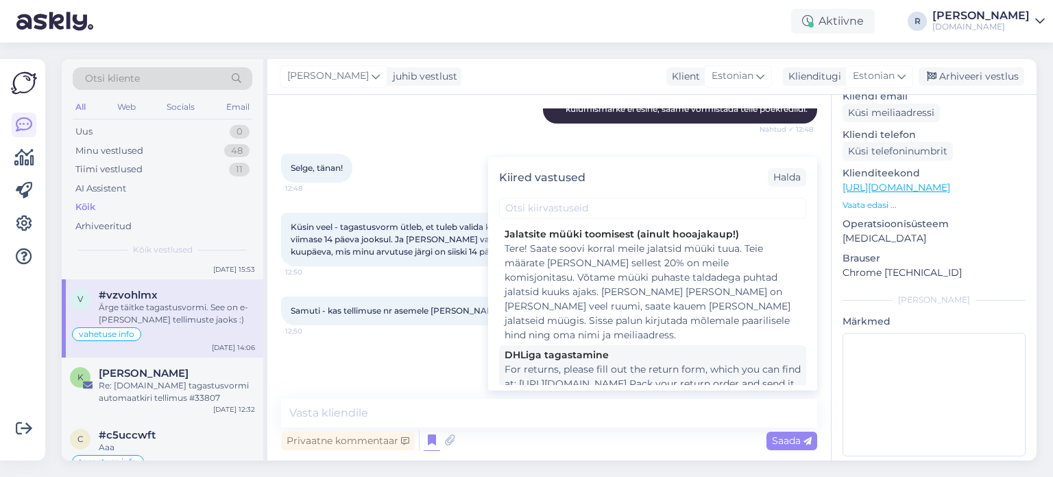
click at [576, 362] on div "For returns, please fill out the return form, which you can find at: [URL][DOMA…" at bounding box center [653, 405] width 296 height 86
type textarea "For returns, please fill out the return form, which you can find at: [URL][DOMA…"
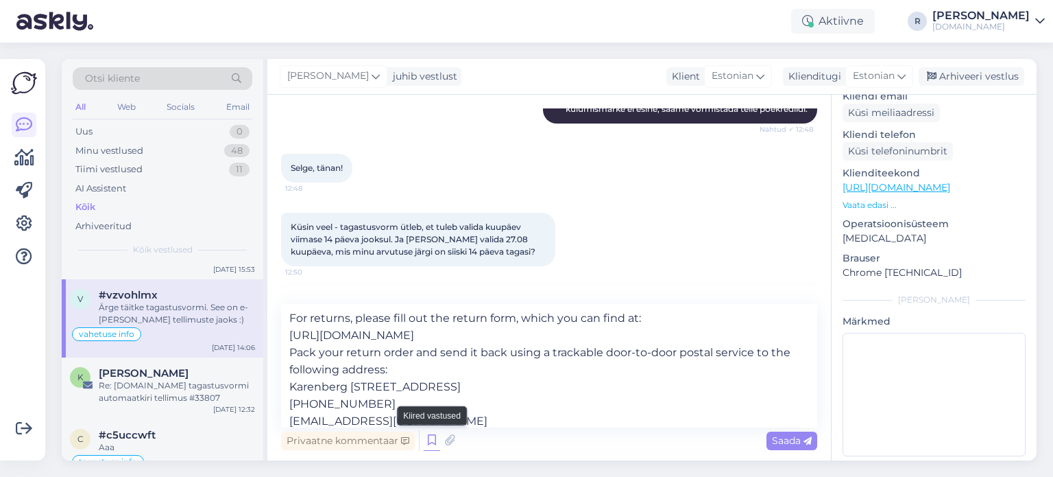
click at [437, 445] on icon at bounding box center [432, 440] width 16 height 21
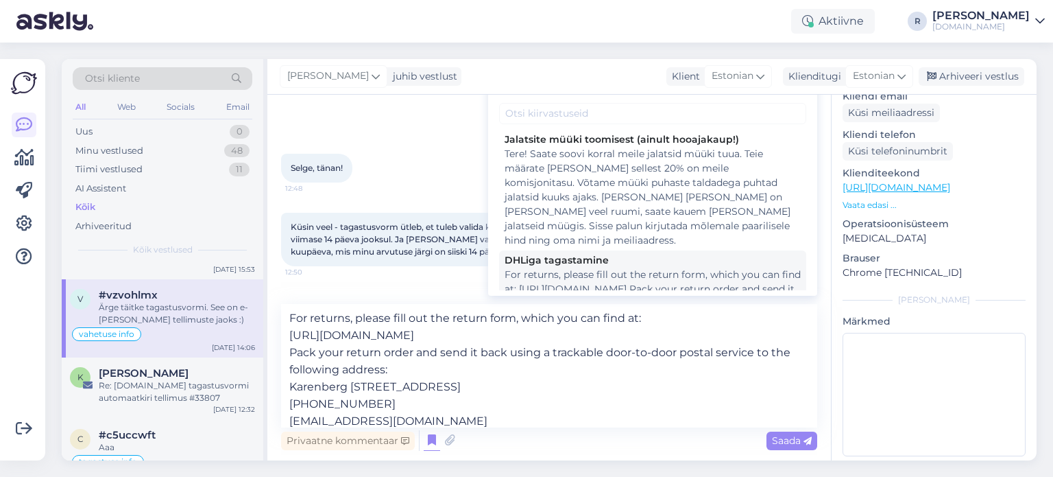
click at [601, 253] on div "DHLiga tagastamine" at bounding box center [653, 260] width 296 height 14
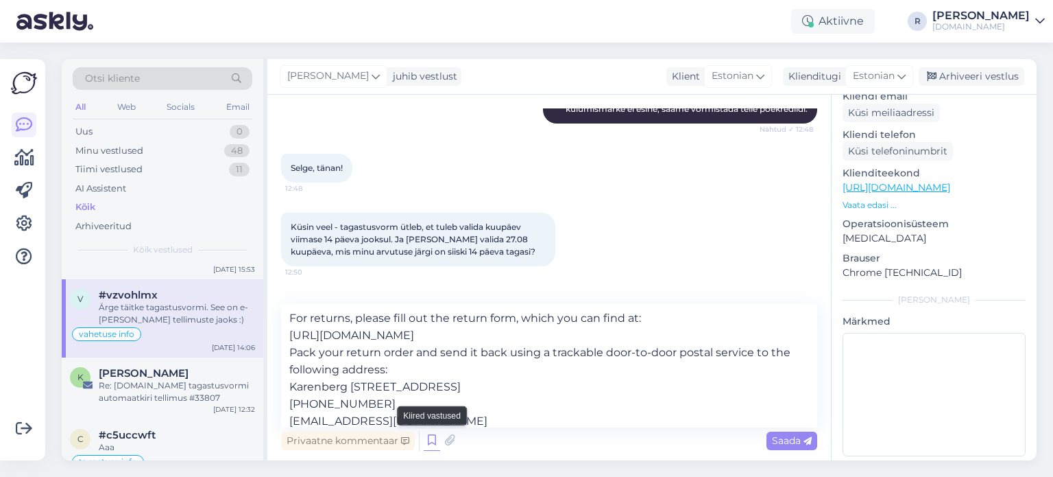
click at [433, 444] on icon at bounding box center [432, 440] width 16 height 21
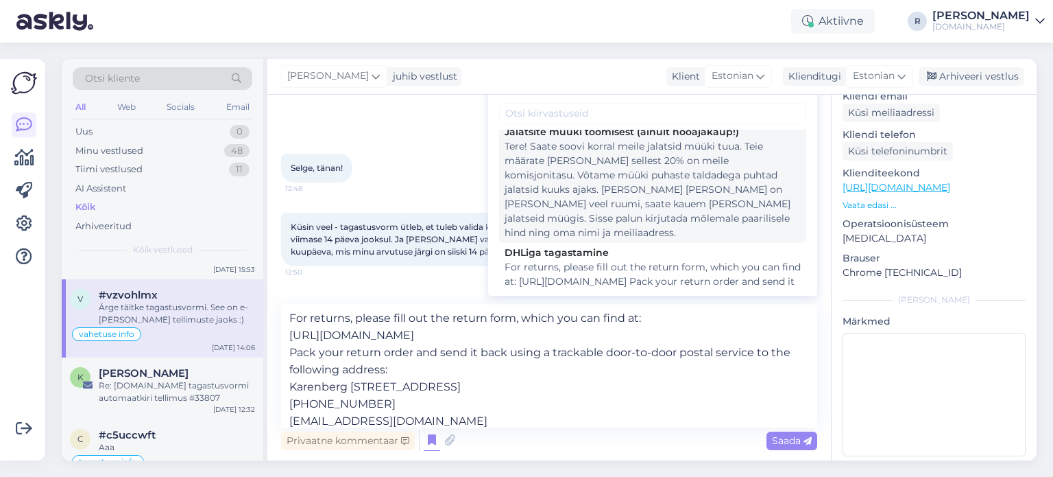
scroll to position [0, 0]
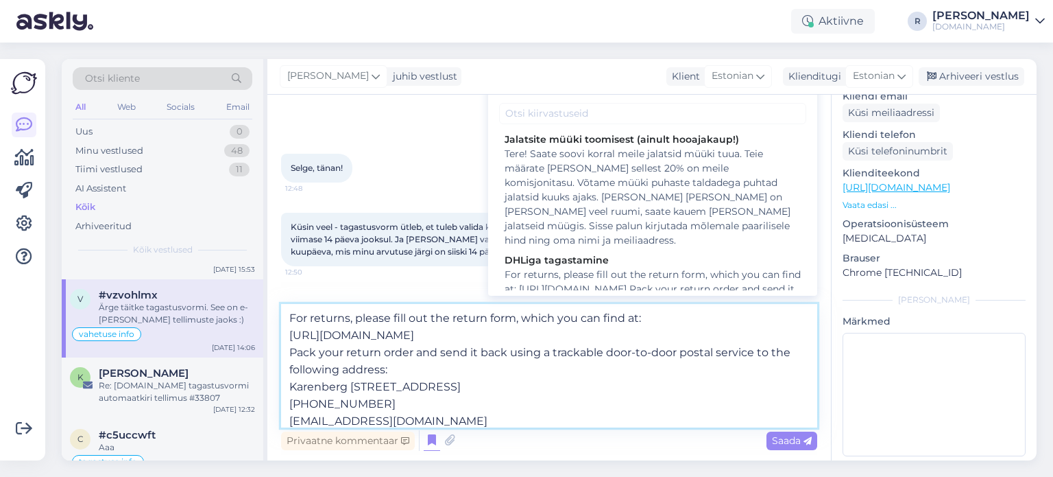
click at [517, 378] on textarea "For returns, please fill out the return form, which you can find at: [URL][DOMA…" at bounding box center [549, 365] width 536 height 123
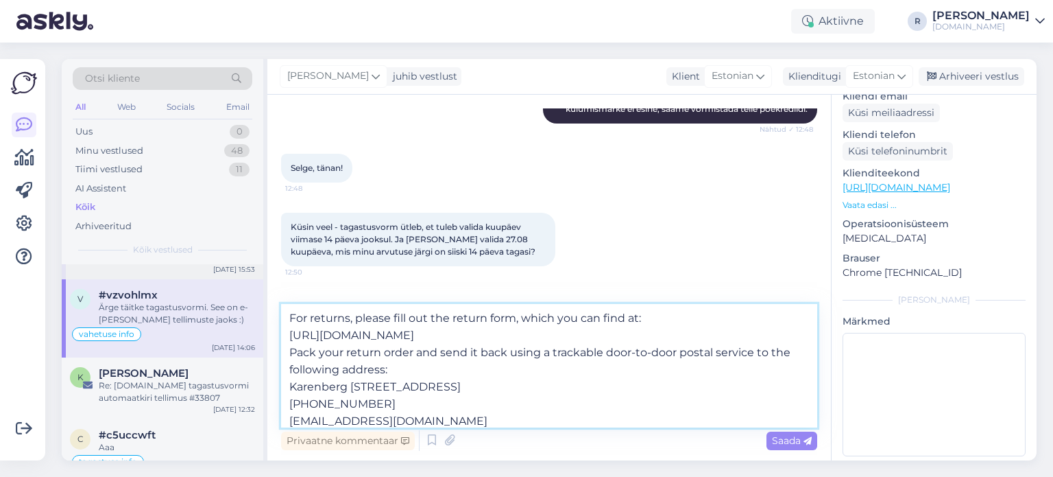
drag, startPoint x: 348, startPoint y: 402, endPoint x: 196, endPoint y: 272, distance: 199.8
click at [196, 272] on div "Otsi kliente All Web Socials Email Uus 0 Minu vestlused 48 Tiimi vestlused 11 A…" at bounding box center [549, 259] width 975 height 401
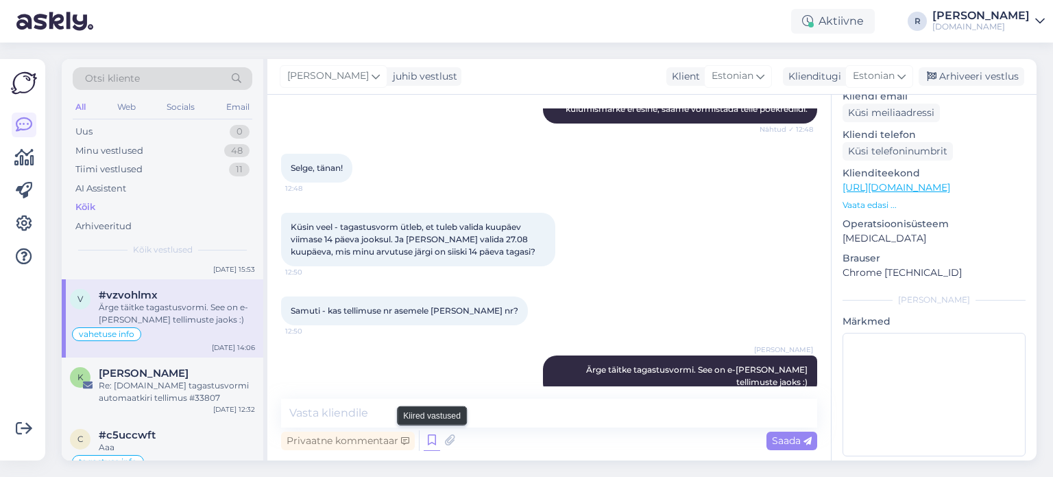
click at [434, 448] on icon at bounding box center [432, 440] width 16 height 21
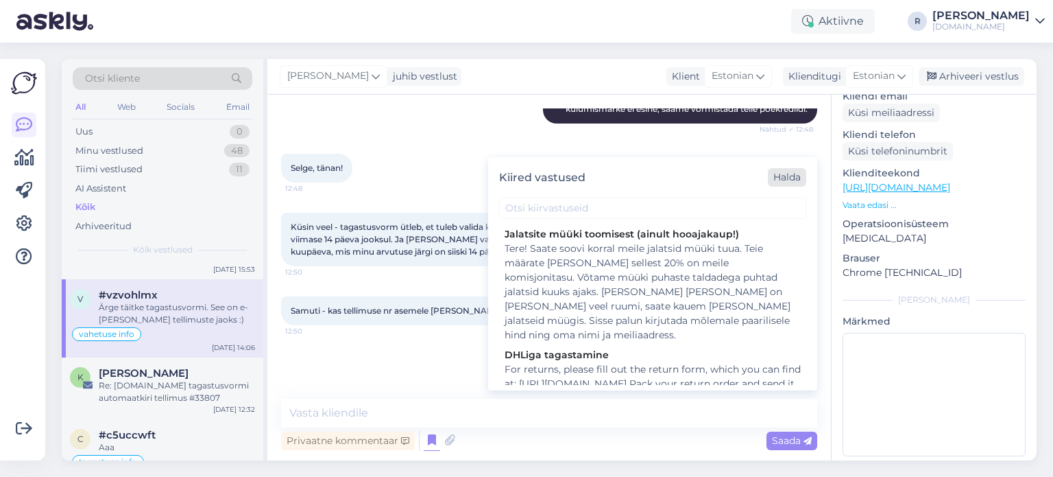
click at [773, 176] on div "Halda" at bounding box center [787, 177] width 38 height 19
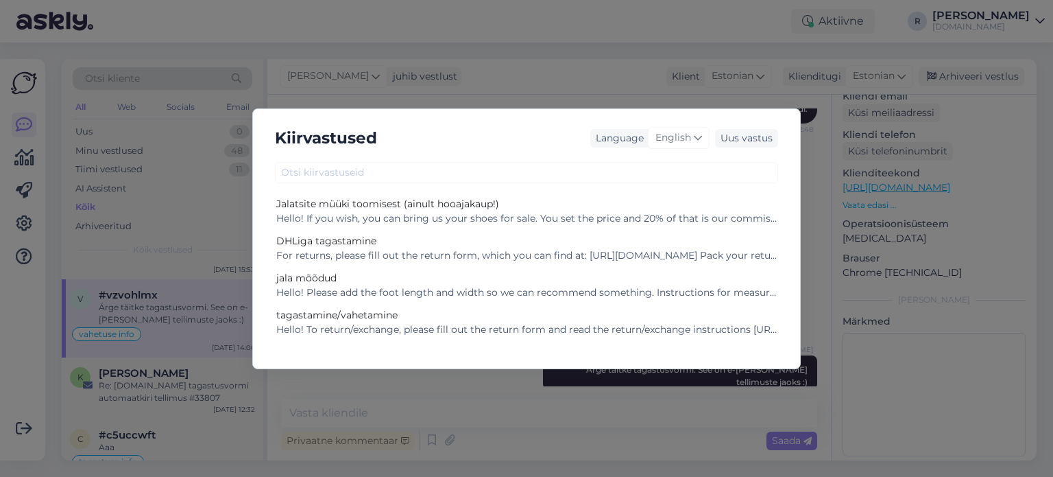
click at [374, 250] on div "For returns, please fill out the return form, which you can find at: [URL][DOMA…" at bounding box center [526, 255] width 501 height 14
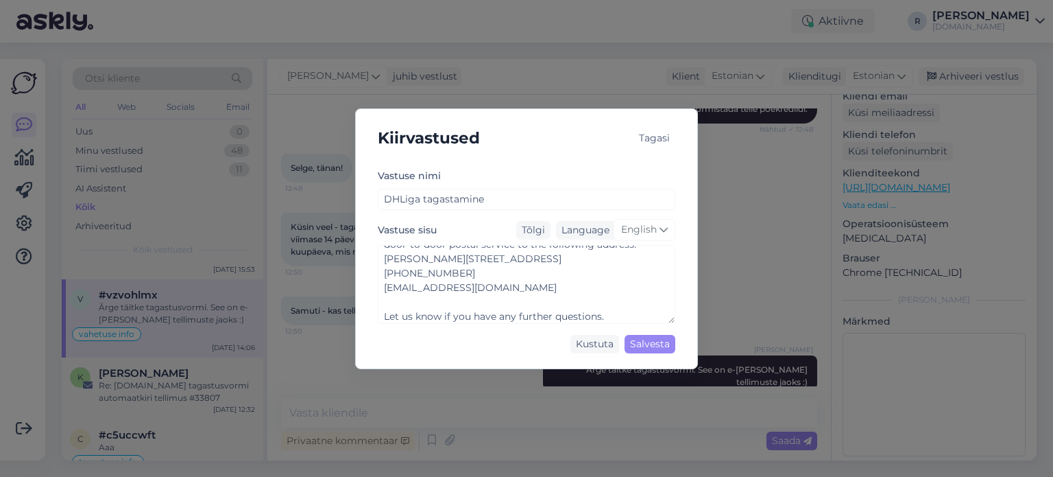
scroll to position [129, 0]
click at [523, 232] on div "Tõlgi" at bounding box center [533, 230] width 34 height 19
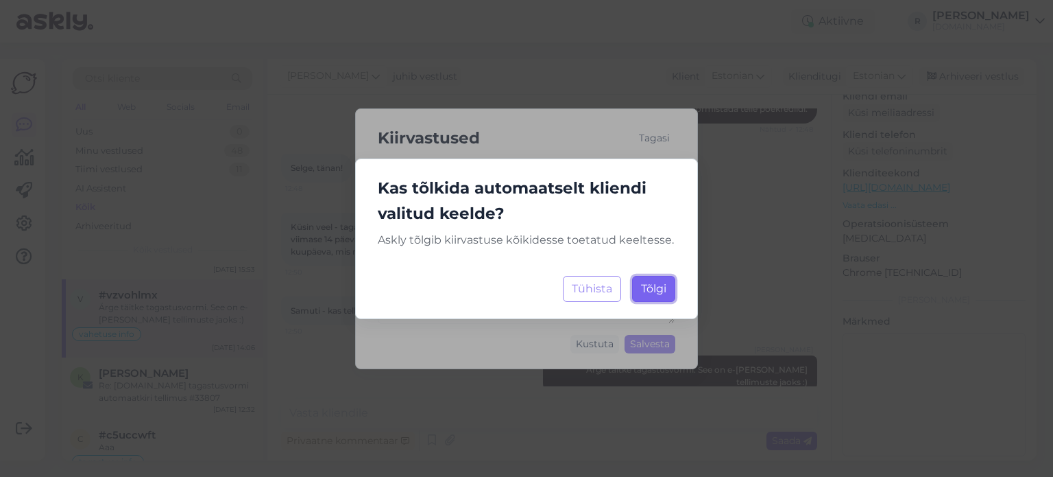
click at [650, 287] on span "Tõlgi" at bounding box center [653, 288] width 25 height 13
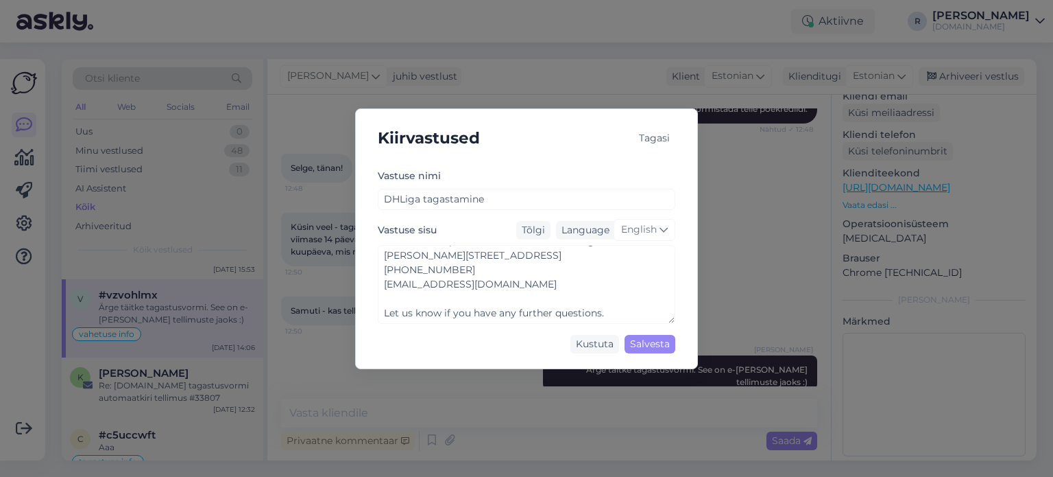
scroll to position [60, 0]
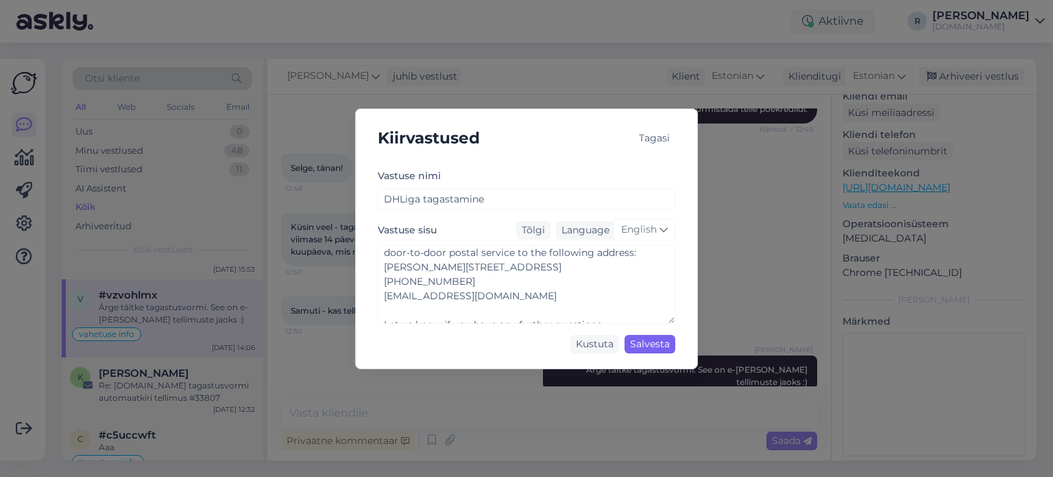
click at [649, 345] on div "Salvesta" at bounding box center [650, 344] width 51 height 19
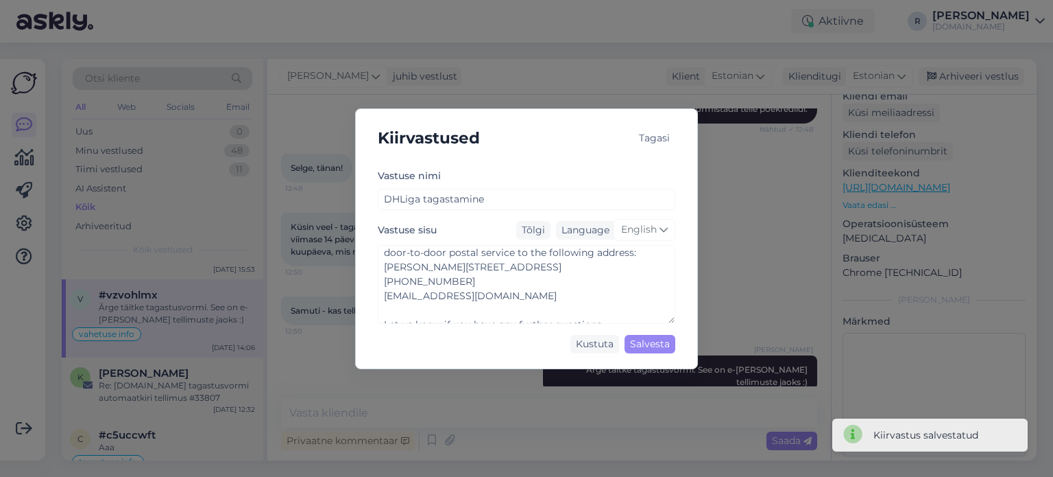
click at [660, 136] on div "Tagasi" at bounding box center [655, 138] width 42 height 19
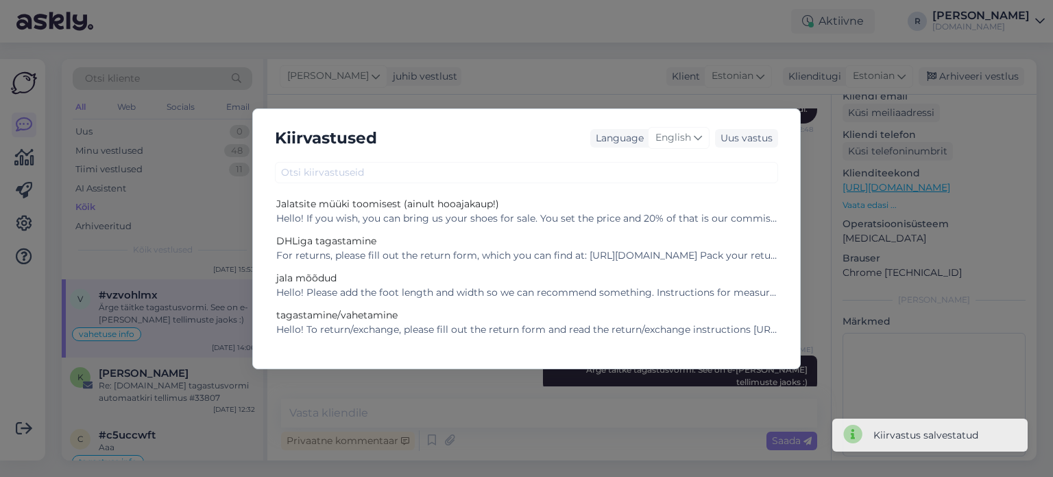
click at [422, 411] on div "Kiirvastused Language English Uus vastus Jalatsite müüki toomisest (ainult hooa…" at bounding box center [526, 238] width 1053 height 477
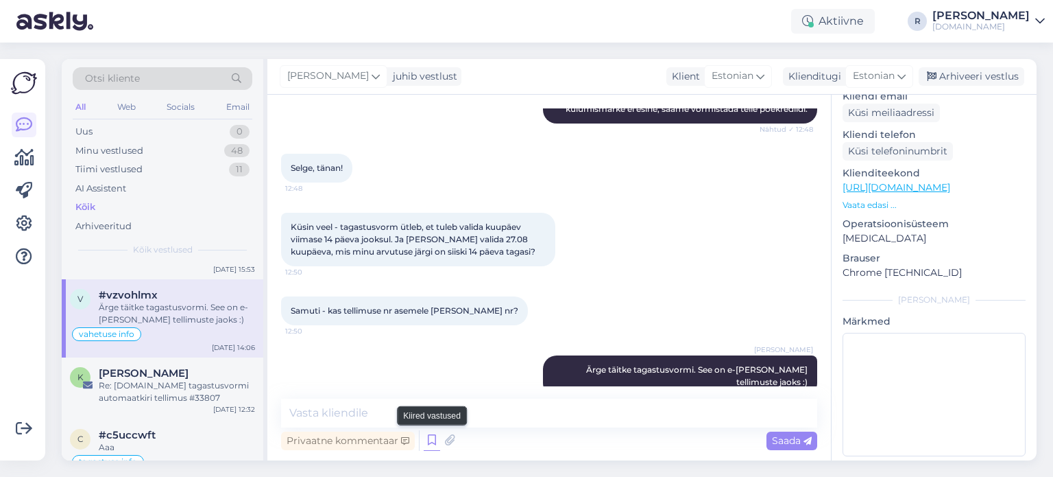
click at [429, 444] on icon at bounding box center [432, 440] width 16 height 21
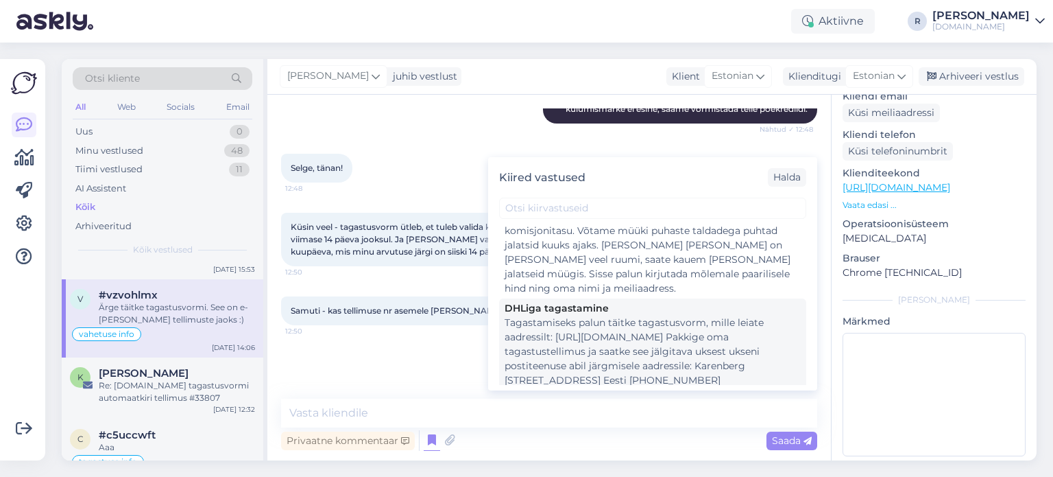
scroll to position [69, 0]
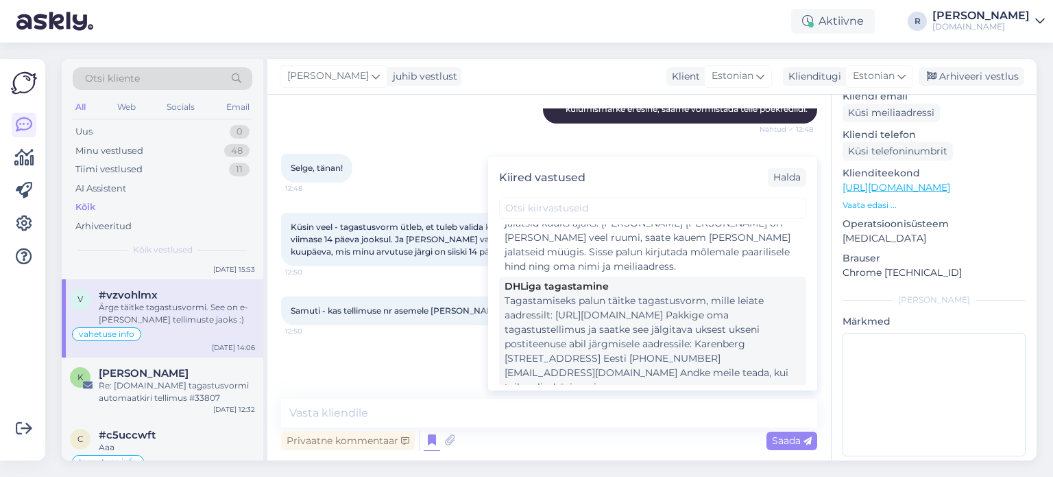
click at [562, 315] on div "Tagastamiseks palun täitke tagastusvorm, mille leiate aadressilt: [URL][DOMAIN_…" at bounding box center [653, 343] width 296 height 101
type textarea "Tagastamiseks palun täitke tagastusvorm, mille leiate aadressilt: [URL][DOMAIN_…"
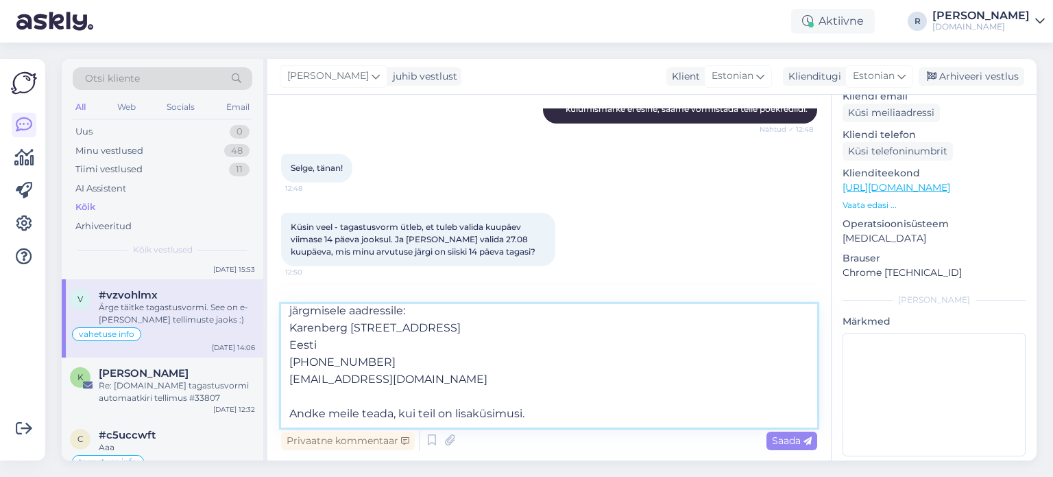
scroll to position [0, 0]
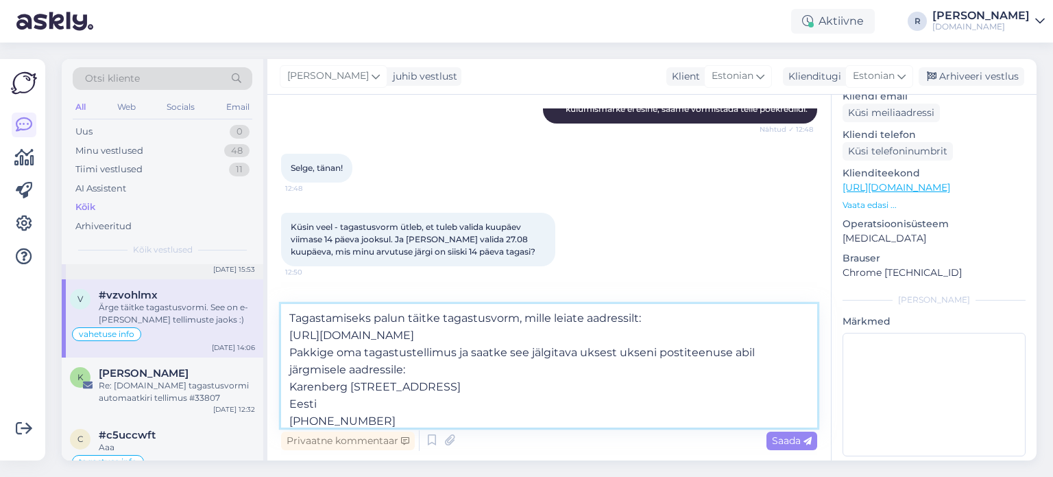
drag, startPoint x: 540, startPoint y: 411, endPoint x: 224, endPoint y: 269, distance: 346.2
click at [224, 269] on div "Otsi kliente All Web Socials Email Uus 0 Minu vestlused 48 Tiimi vestlused 11 A…" at bounding box center [549, 259] width 975 height 401
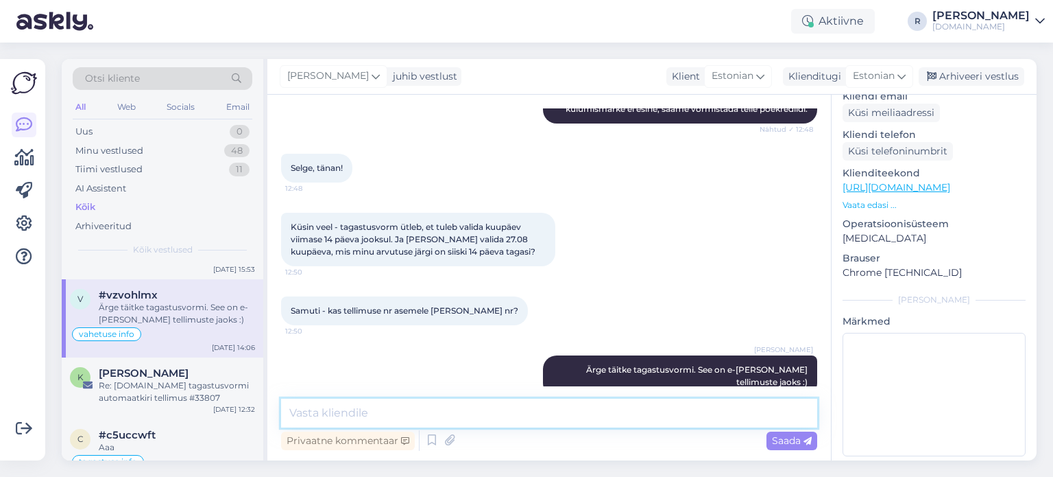
scroll to position [1234, 0]
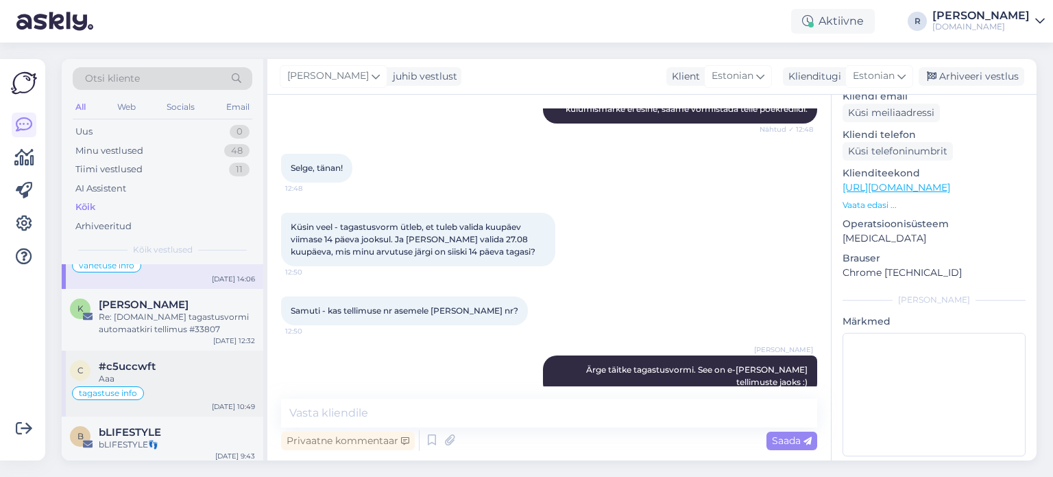
click at [165, 365] on div "#c5uccwft" at bounding box center [177, 366] width 156 height 12
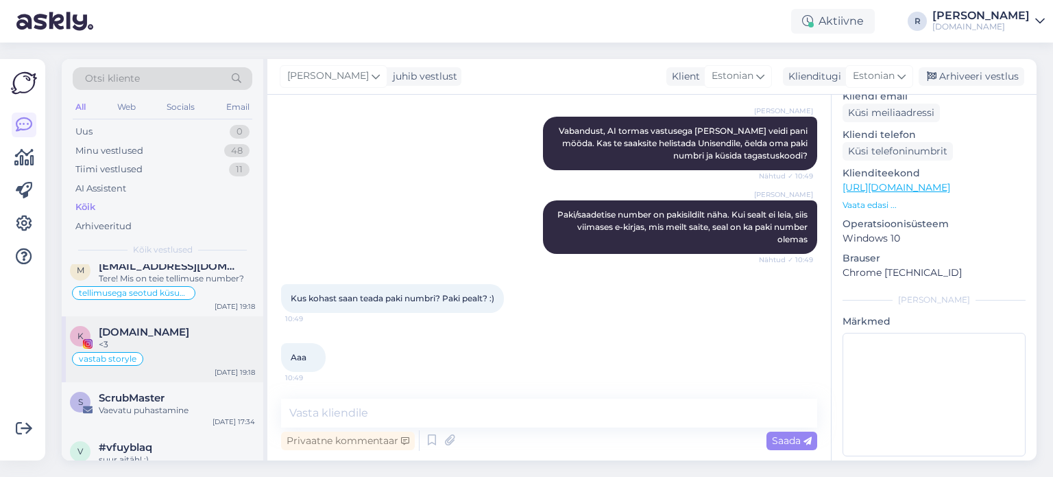
scroll to position [2606, 0]
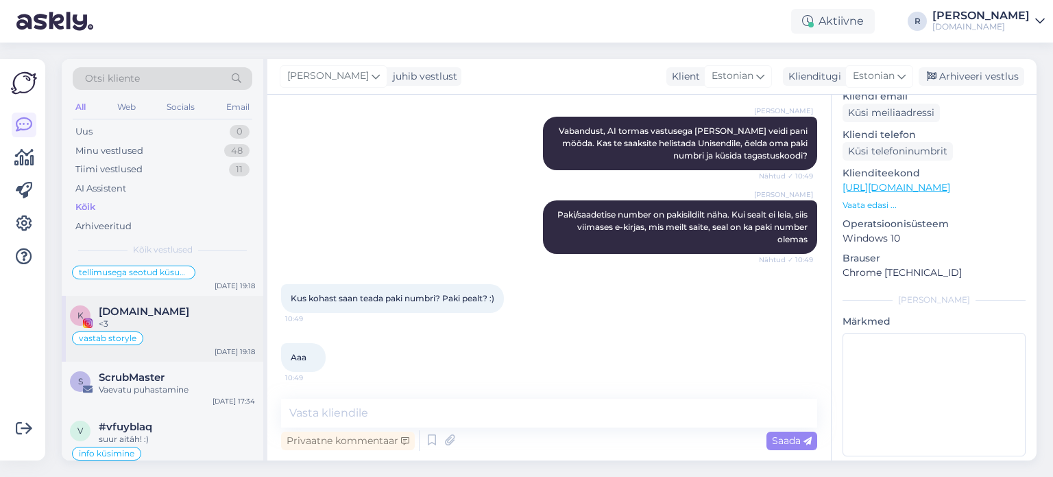
click at [167, 298] on div "K [DOMAIN_NAME] <3 vastab storyle [DATE] 19:18" at bounding box center [163, 329] width 202 height 66
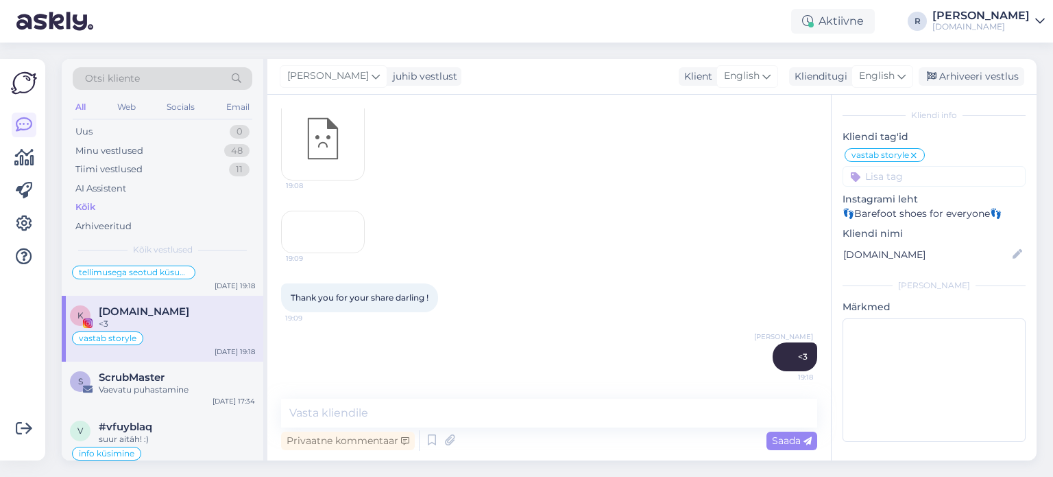
scroll to position [1129, 0]
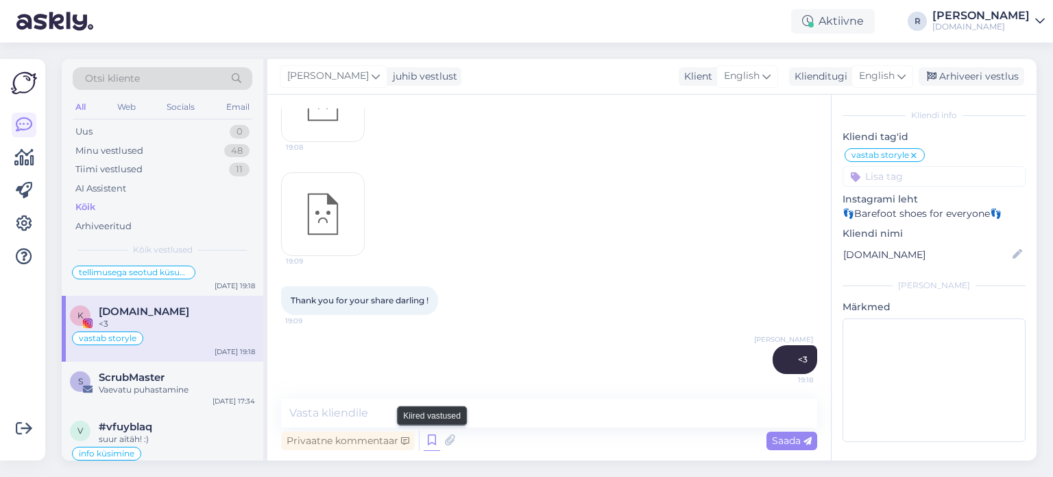
click at [426, 440] on icon at bounding box center [432, 440] width 16 height 21
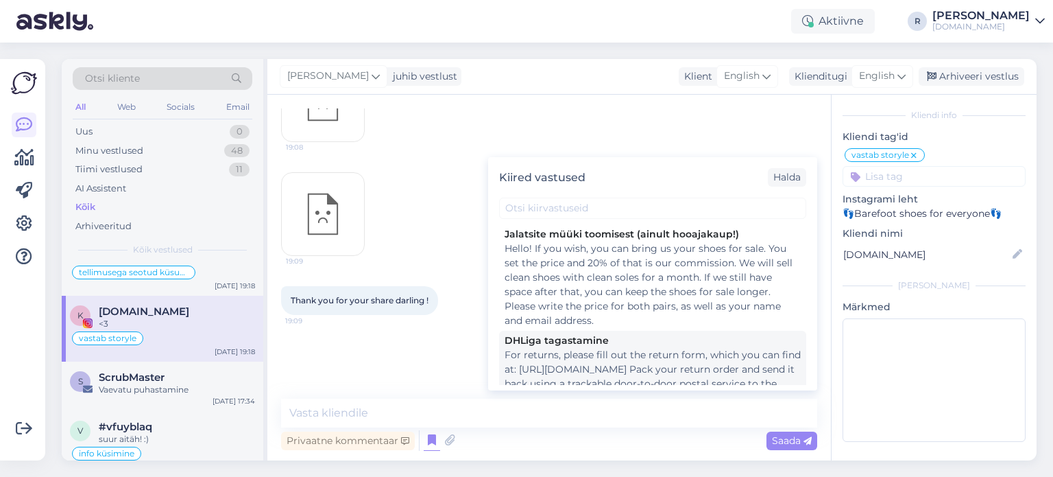
click at [590, 356] on div "For returns, please fill out the return form, which you can find at: [URL][DOMA…" at bounding box center [653, 391] width 296 height 86
type textarea "For returns, please fill out the return form, which you can find at: [URL][DOMA…"
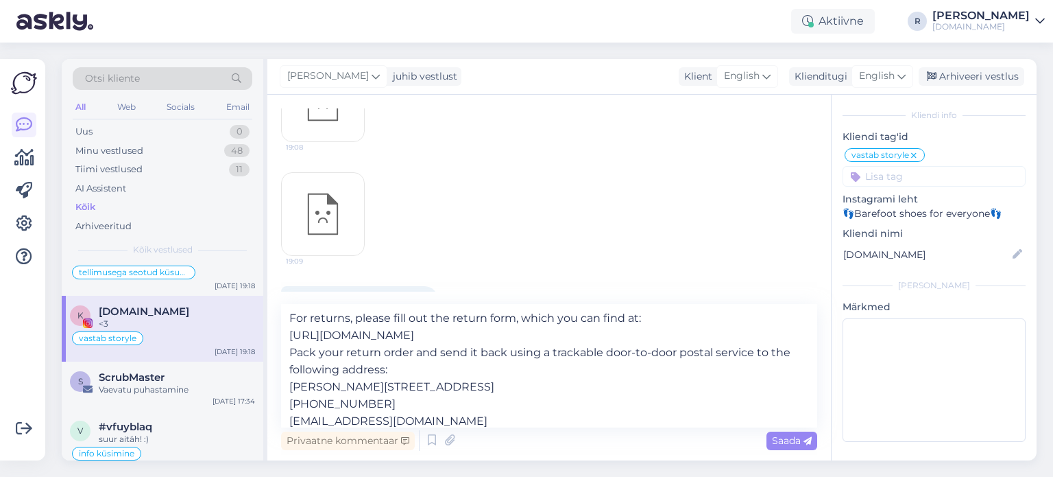
scroll to position [1170, 0]
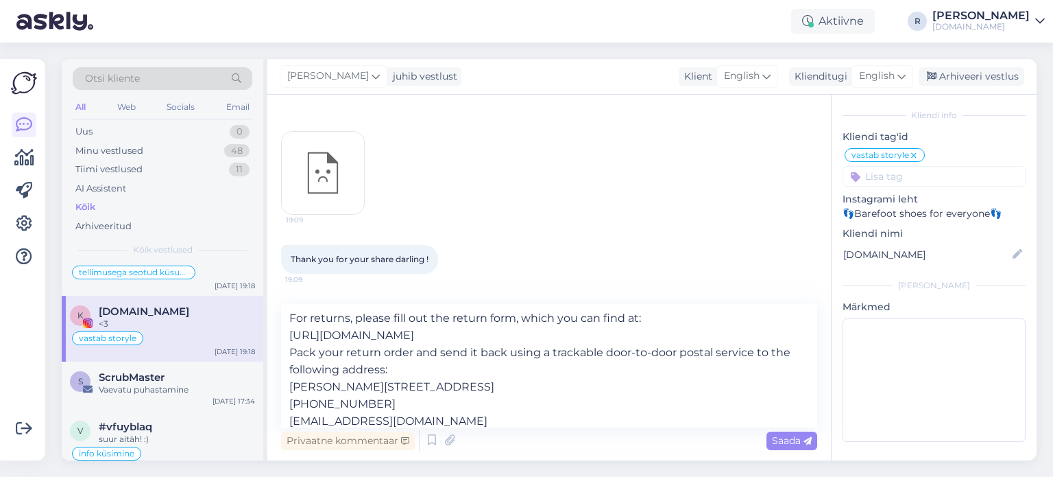
click at [82, 104] on div "All" at bounding box center [81, 107] width 16 height 18
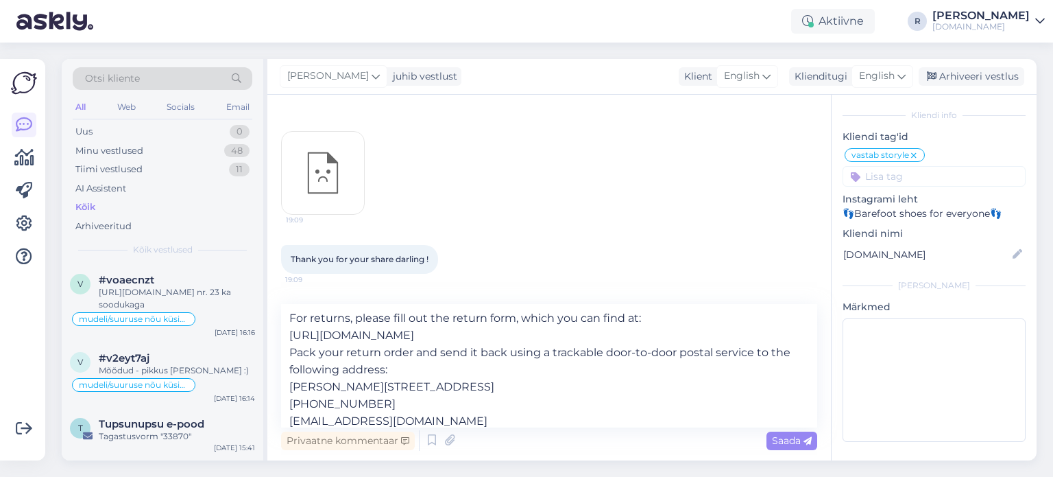
click at [88, 210] on div "Kõik" at bounding box center [85, 207] width 20 height 14
click at [82, 108] on div "All" at bounding box center [81, 107] width 16 height 18
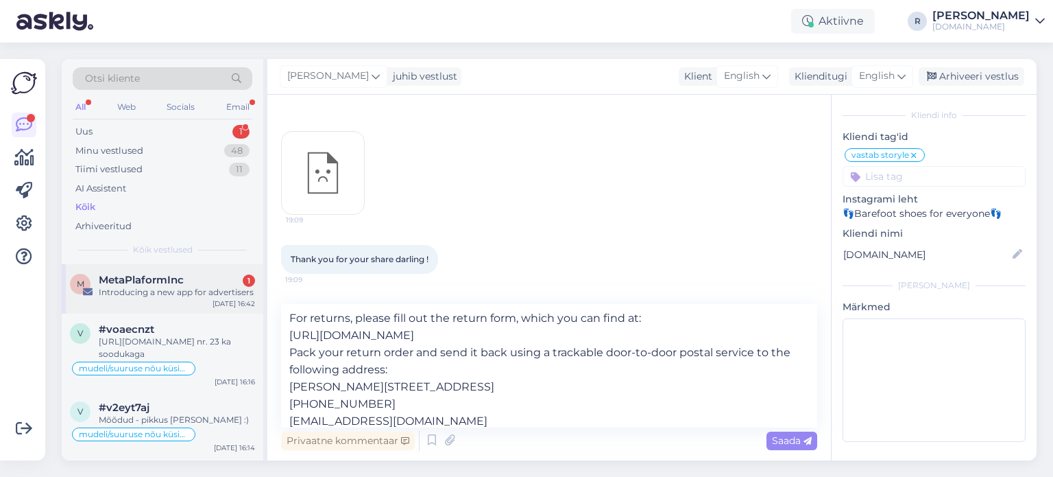
click at [149, 293] on div "Introducing a new app for advertisers" at bounding box center [177, 292] width 156 height 12
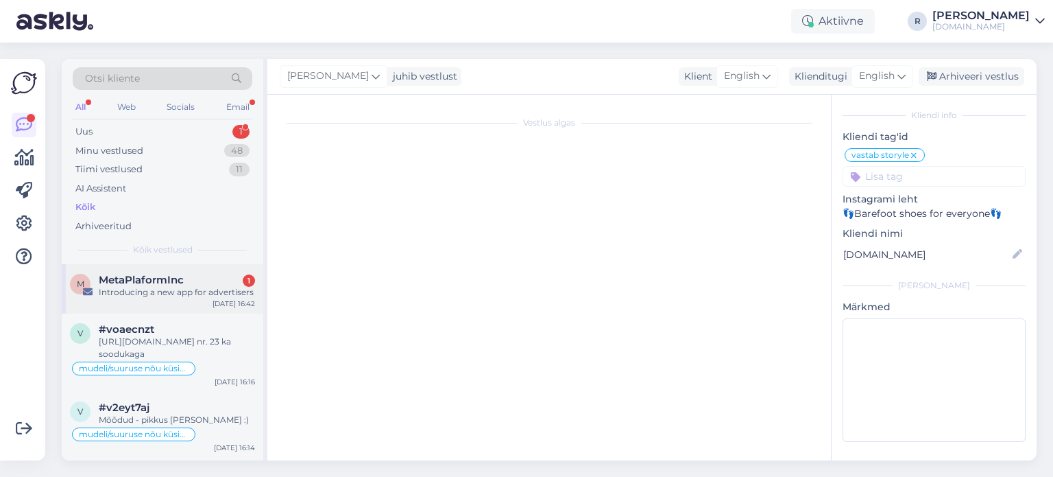
scroll to position [49, 0]
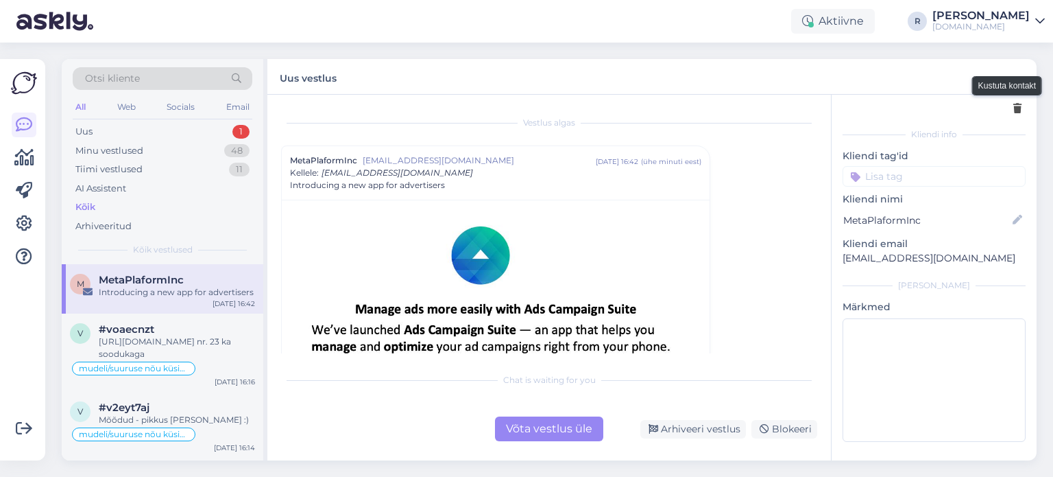
click at [1013, 108] on icon at bounding box center [1017, 109] width 8 height 10
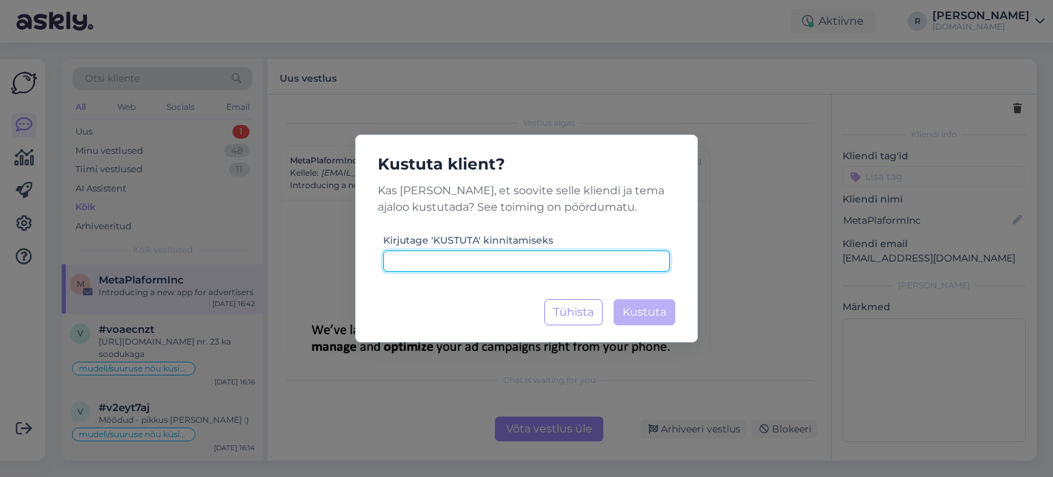
click at [566, 261] on input at bounding box center [526, 260] width 287 height 21
type input "kustuta"
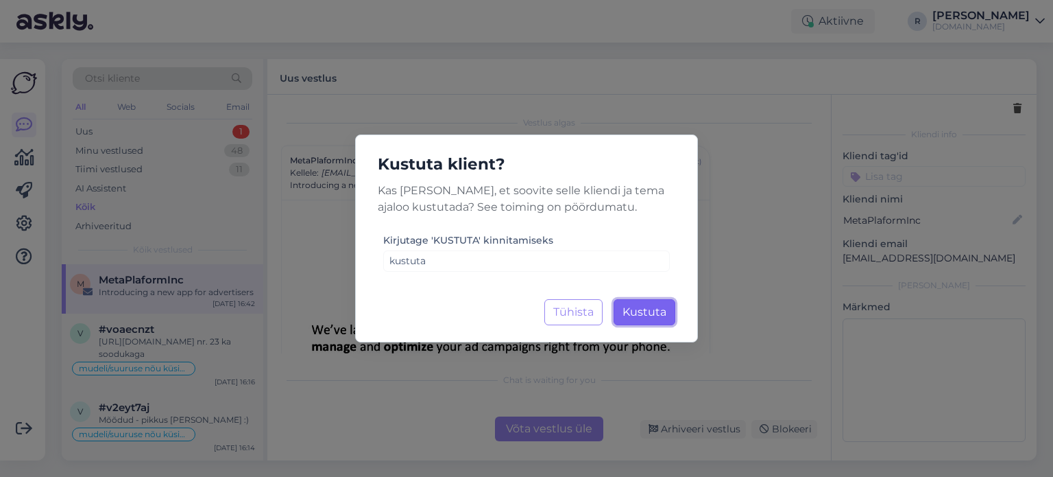
click at [664, 311] on span "Kustuta" at bounding box center [645, 311] width 44 height 13
